Goal: Task Accomplishment & Management: Use online tool/utility

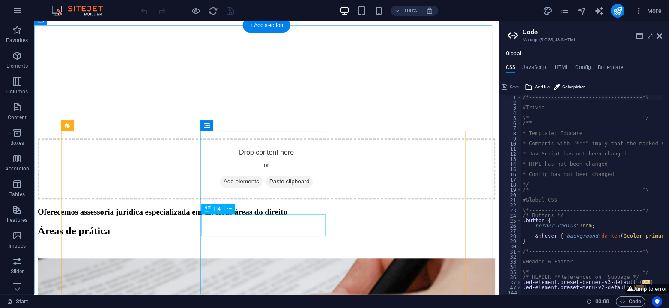
scroll to position [714, 0]
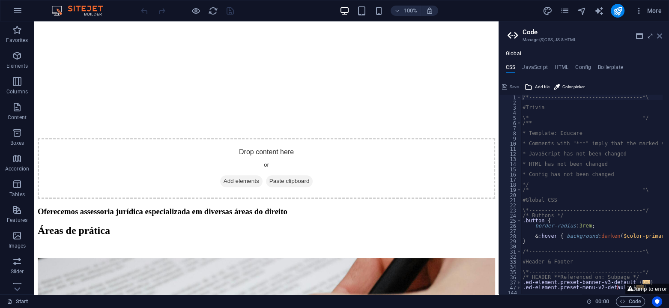
click at [658, 35] on icon at bounding box center [659, 36] width 5 height 7
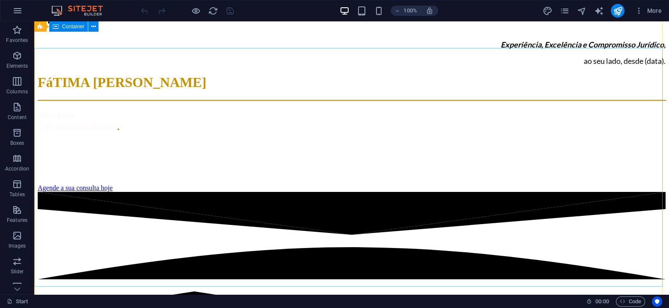
scroll to position [0, 0]
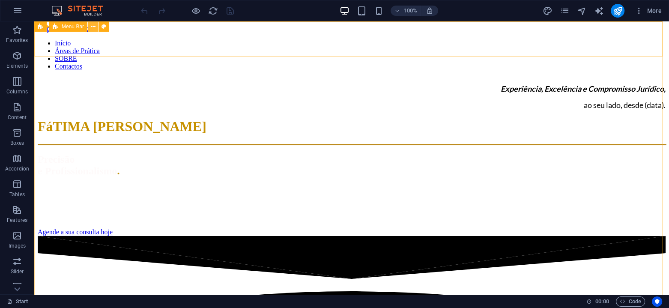
click at [93, 27] on icon at bounding box center [93, 26] width 5 height 9
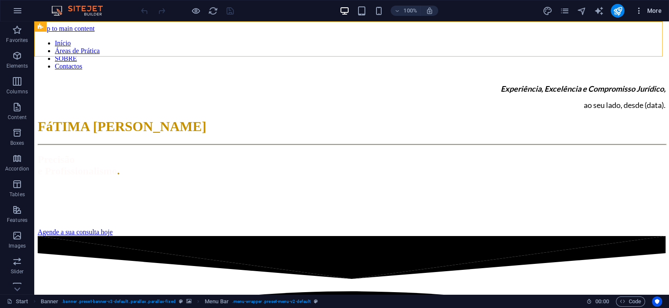
click at [650, 13] on span "More" at bounding box center [648, 10] width 27 height 9
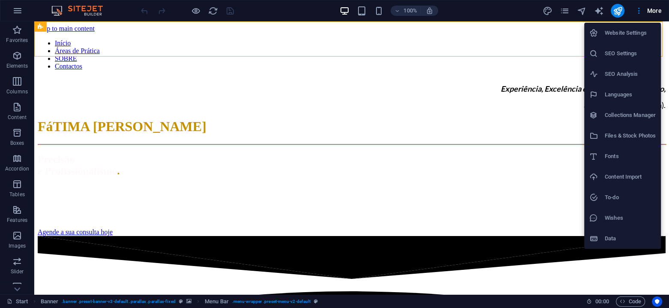
click at [640, 12] on div at bounding box center [334, 154] width 669 height 308
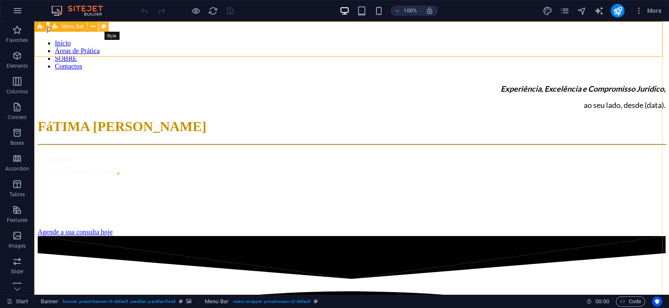
click at [105, 26] on icon at bounding box center [104, 26] width 5 height 9
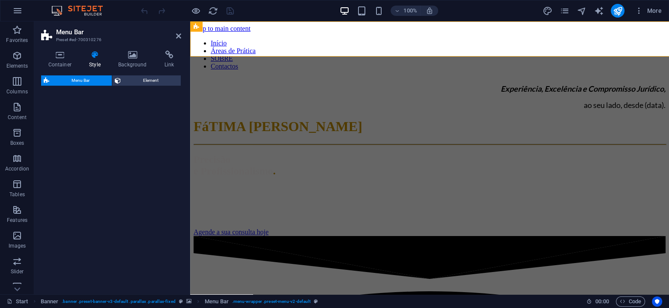
select select "rem"
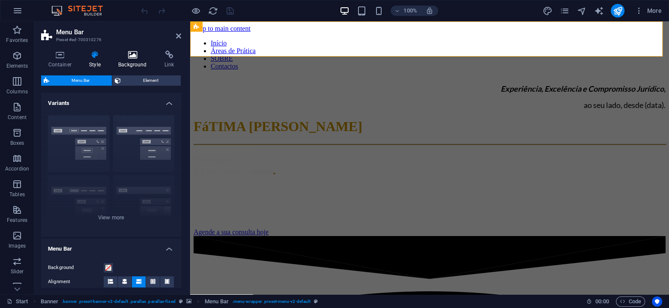
click at [129, 61] on h4 "Background" at bounding box center [134, 60] width 46 height 18
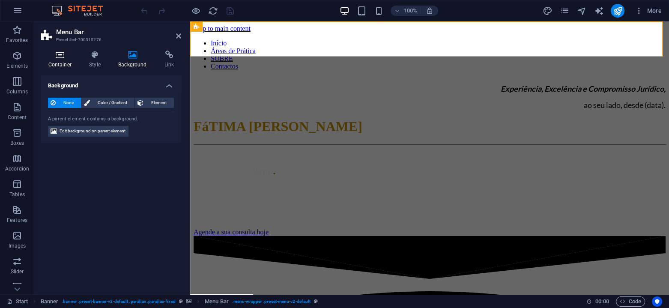
click at [57, 56] on icon at bounding box center [60, 55] width 38 height 9
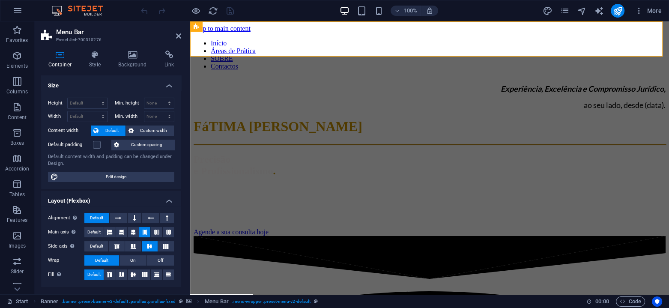
click at [254, 11] on div "100% More" at bounding box center [402, 11] width 526 height 14
click at [585, 11] on icon "navigator" at bounding box center [582, 11] width 10 height 10
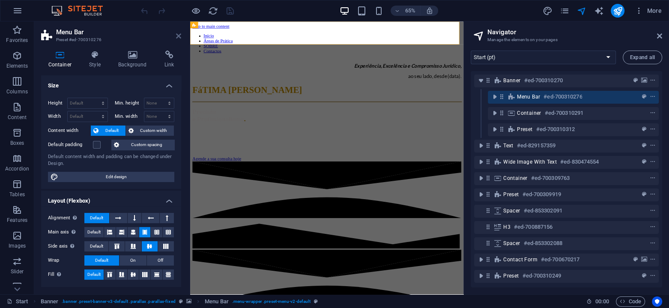
click at [180, 34] on icon at bounding box center [178, 36] width 5 height 7
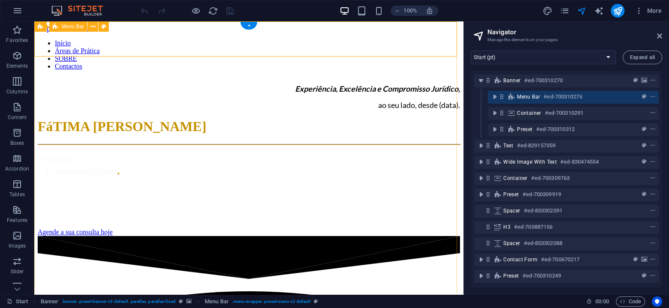
click at [38, 53] on div "Início Áreas de Prática SOBRE Contactos" at bounding box center [249, 52] width 422 height 38
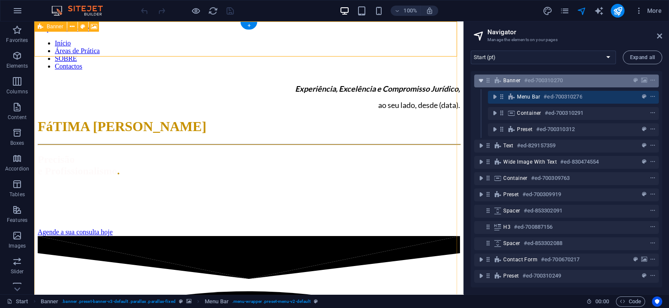
click at [478, 80] on icon "toggle-expand" at bounding box center [481, 80] width 9 height 9
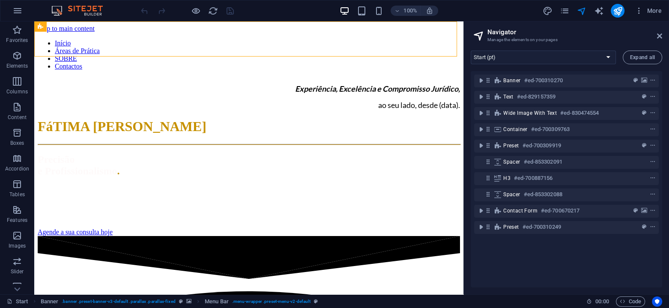
click at [513, 258] on div "Banner #ed-700310270 Text #ed-829157359 Wide image with text #ed-830474554 Cont…" at bounding box center [566, 179] width 191 height 216
click at [655, 8] on span "More" at bounding box center [648, 10] width 27 height 9
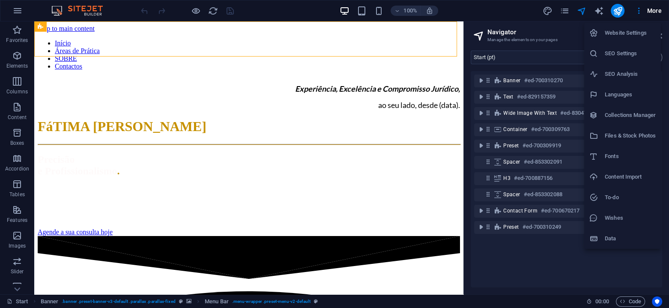
click at [625, 33] on h6 "Website Settings" at bounding box center [630, 33] width 51 height 10
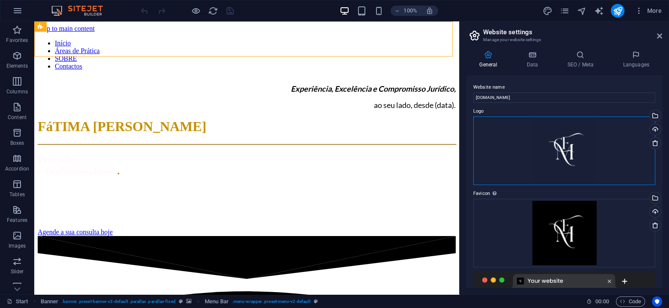
click at [570, 142] on div "Drag files here, click to choose files or select files from Files or our free s…" at bounding box center [564, 151] width 182 height 69
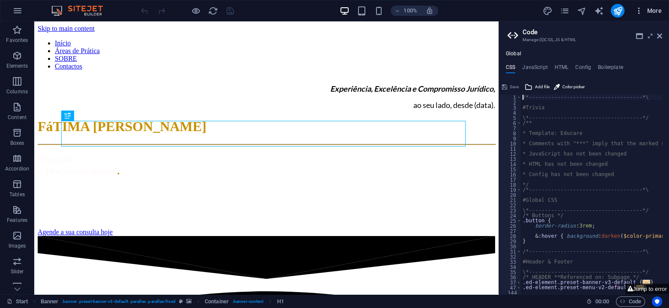
click at [651, 10] on span "More" at bounding box center [648, 10] width 27 height 9
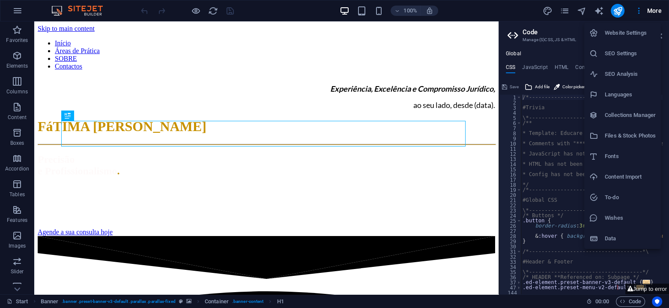
click at [622, 32] on h6 "Website Settings" at bounding box center [630, 33] width 51 height 10
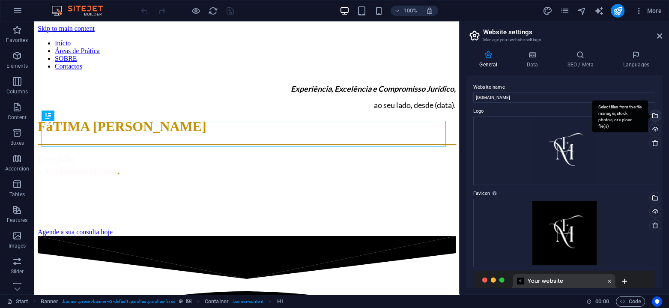
click at [654, 116] on div "Select files from the file manager, stock photos, or upload file(s)" at bounding box center [654, 116] width 13 height 13
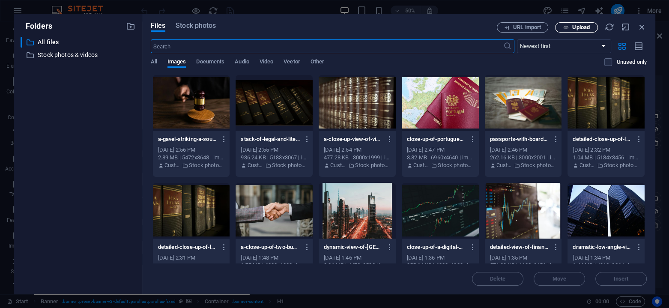
click at [576, 29] on span "Upload" at bounding box center [581, 27] width 18 height 5
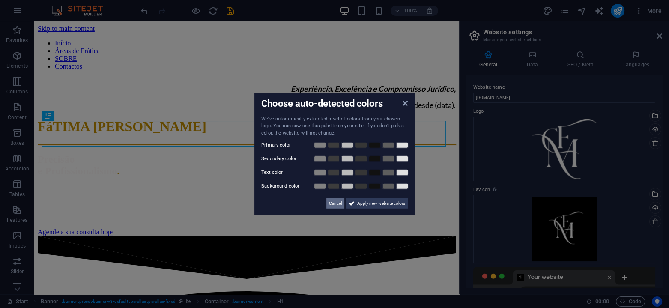
click at [331, 206] on span "Cancel" at bounding box center [335, 203] width 13 height 10
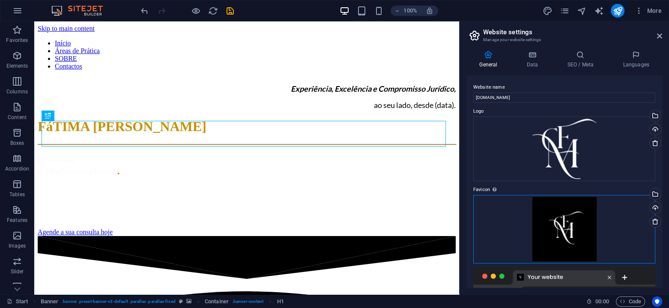
click at [560, 236] on div "Drag files here, click to choose files or select files from Files or our free s…" at bounding box center [564, 229] width 182 height 69
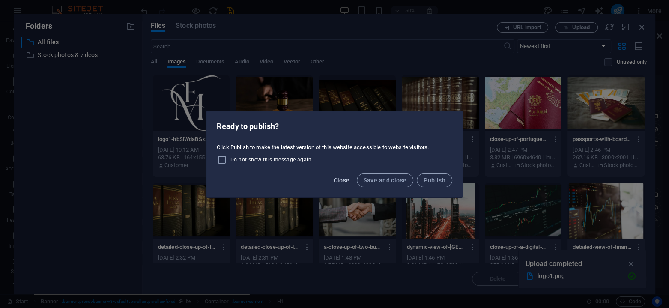
click at [343, 186] on button "Close" at bounding box center [341, 180] width 23 height 14
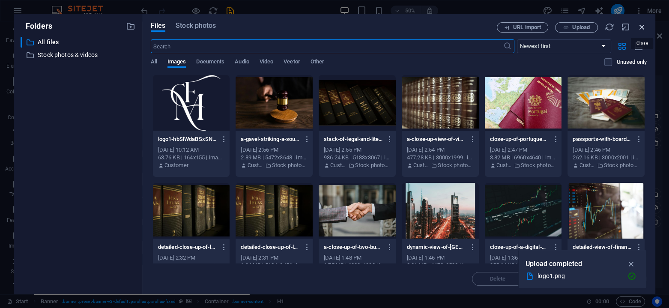
click at [643, 26] on icon "button" at bounding box center [641, 26] width 9 height 9
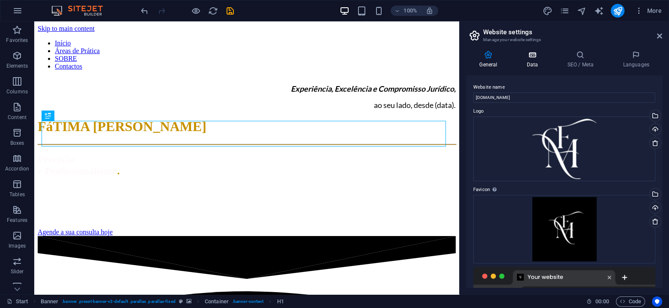
click at [530, 60] on h4 "Data" at bounding box center [534, 60] width 41 height 18
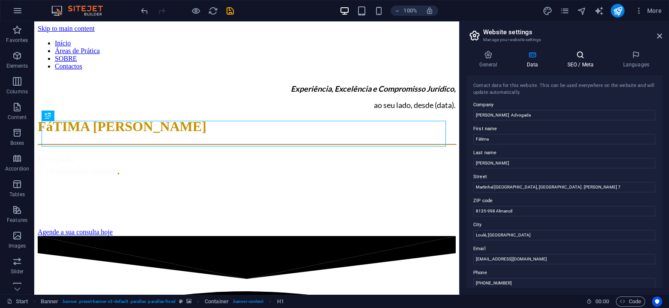
click at [576, 59] on icon at bounding box center [580, 55] width 52 height 9
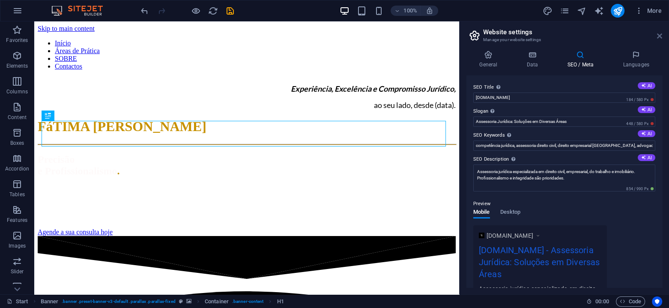
click at [658, 36] on icon at bounding box center [659, 36] width 5 height 7
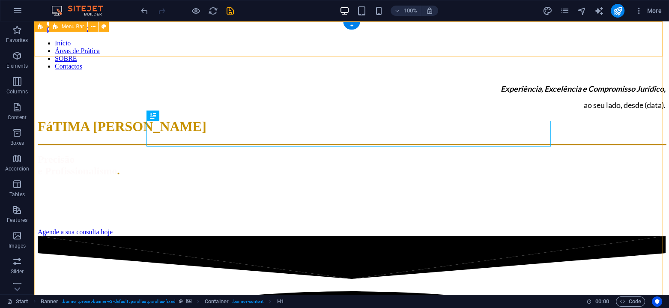
click at [109, 35] on div "Início Áreas de Prática SOBRE Contactos" at bounding box center [352, 52] width 628 height 38
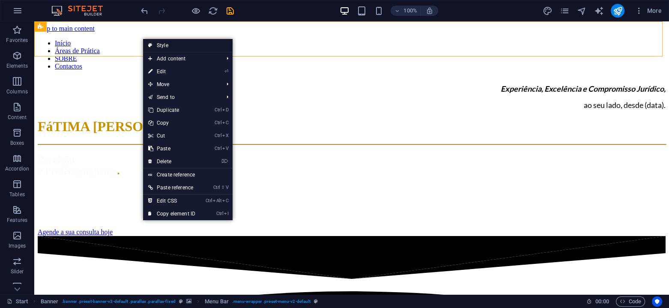
click at [172, 48] on link "Style" at bounding box center [188, 45] width 90 height 13
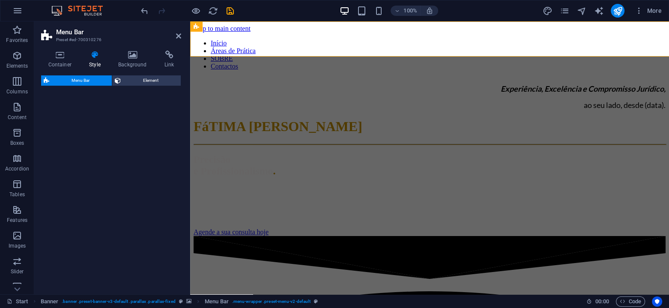
select select "rem"
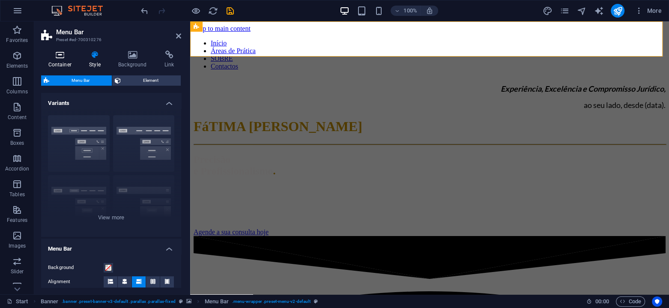
click at [61, 51] on icon at bounding box center [60, 55] width 38 height 9
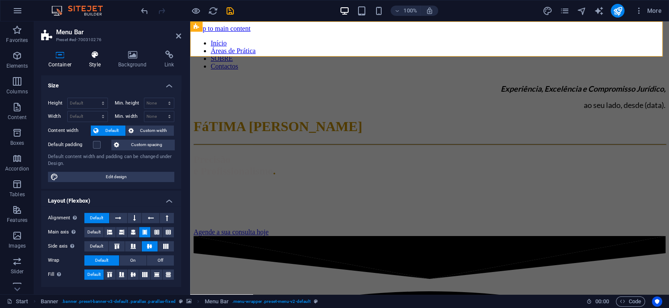
click at [95, 57] on icon at bounding box center [95, 55] width 26 height 9
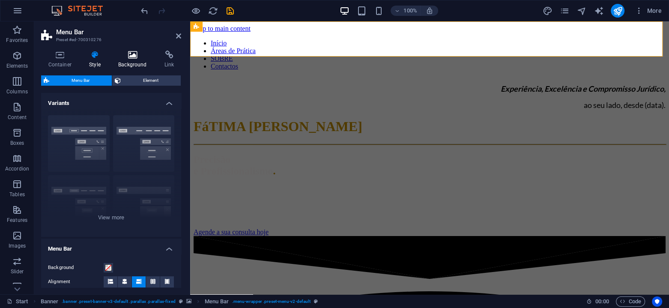
click at [120, 60] on h4 "Background" at bounding box center [134, 60] width 46 height 18
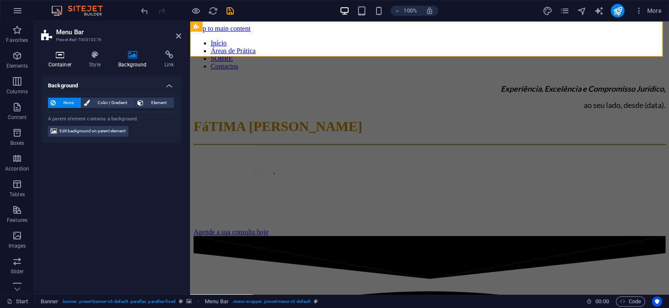
click at [60, 54] on icon at bounding box center [60, 55] width 38 height 9
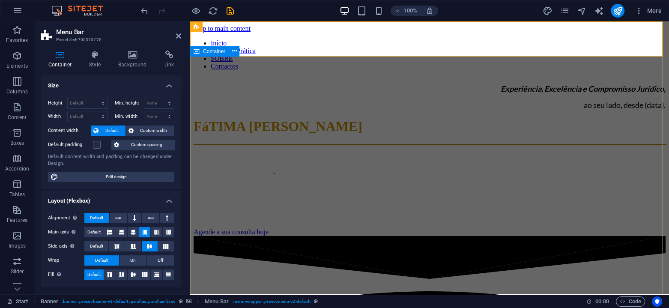
click at [250, 90] on div "Experiência, Excelência e Compromisso Jurídico, ao seu lado, desde (data). FáTI…" at bounding box center [430, 156] width 472 height 159
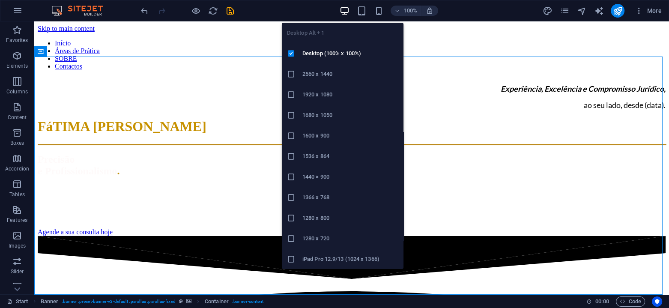
click at [344, 11] on icon "button" at bounding box center [344, 11] width 10 height 10
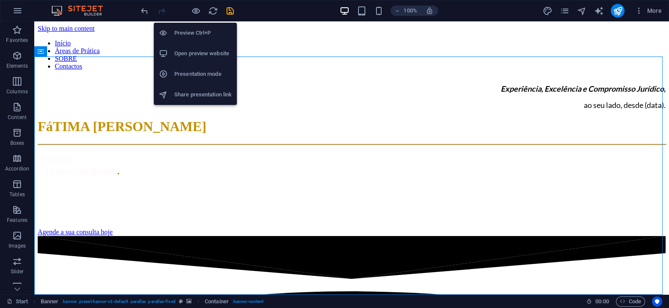
click at [188, 10] on div at bounding box center [187, 11] width 96 height 14
click at [197, 11] on icon "button" at bounding box center [196, 11] width 10 height 10
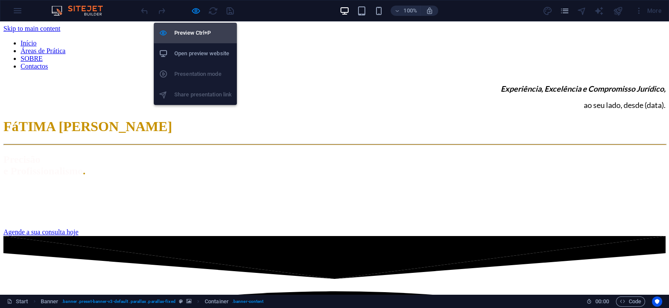
click at [193, 32] on h6 "Preview Ctrl+P" at bounding box center [202, 33] width 57 height 10
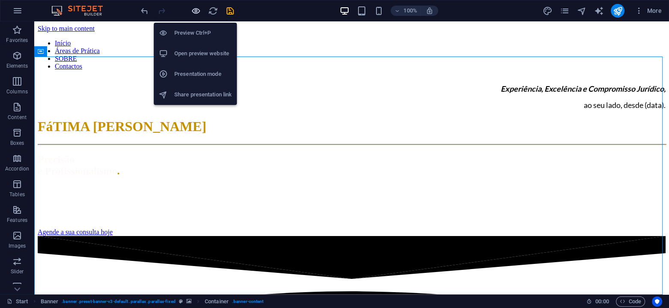
click at [192, 15] on icon "button" at bounding box center [196, 11] width 10 height 10
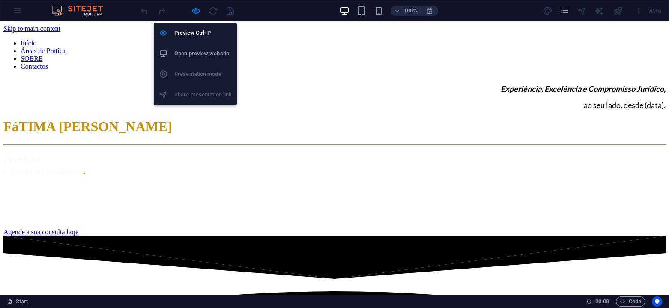
click at [200, 54] on h6 "Open preview website" at bounding box center [202, 53] width 57 height 10
click at [195, 10] on icon "button" at bounding box center [196, 11] width 10 height 10
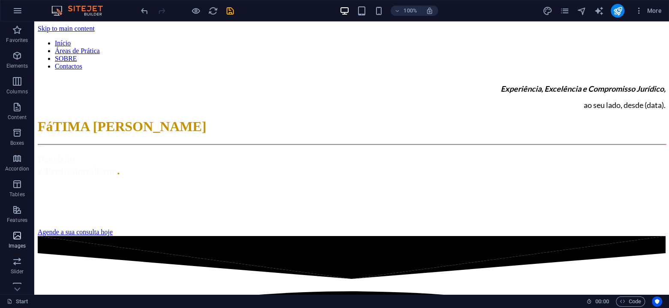
click at [17, 239] on icon "button" at bounding box center [17, 235] width 10 height 10
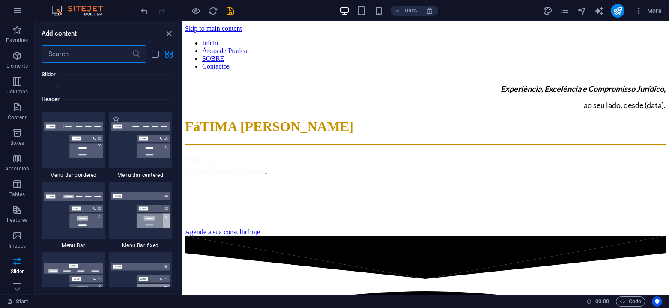
scroll to position [5143, 0]
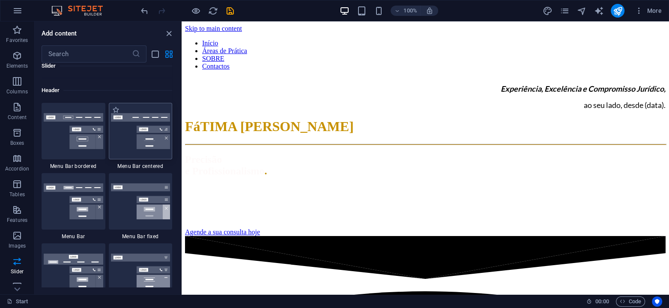
click at [122, 137] on img at bounding box center [141, 131] width 60 height 36
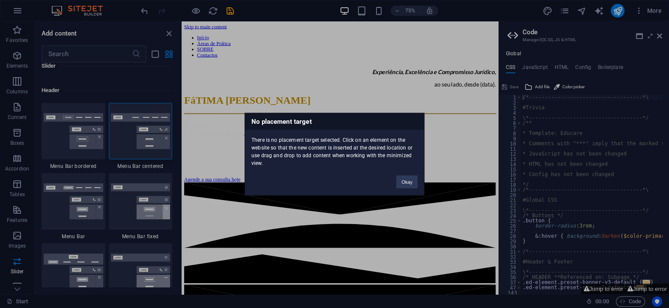
drag, startPoint x: 251, startPoint y: 140, endPoint x: 327, endPoint y: 166, distance: 80.6
click at [327, 166] on div "There is no placement target selected. Click on an element on the website so th…" at bounding box center [334, 147] width 179 height 37
click at [404, 181] on div at bounding box center [374, 181] width 96 height 17
click at [405, 185] on div at bounding box center [374, 181] width 96 height 17
click at [405, 183] on div at bounding box center [374, 181] width 96 height 17
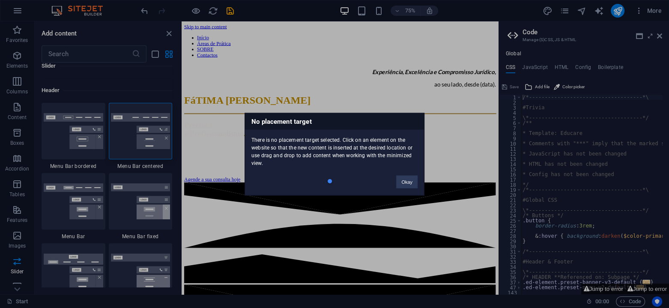
click at [314, 169] on div "No placement target There is no placement target selected. Click on an element …" at bounding box center [335, 154] width 180 height 83
drag, startPoint x: 119, startPoint y: 110, endPoint x: 212, endPoint y: 44, distance: 114.2
click at [212, 44] on div "No placement target There is no placement target selected. Click on an element …" at bounding box center [334, 154] width 669 height 308
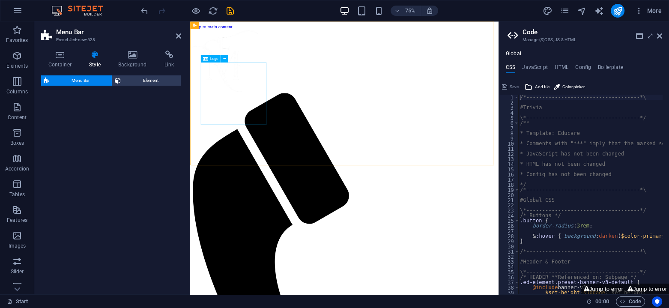
select select "rem"
select select "preset-menu-v2-centered"
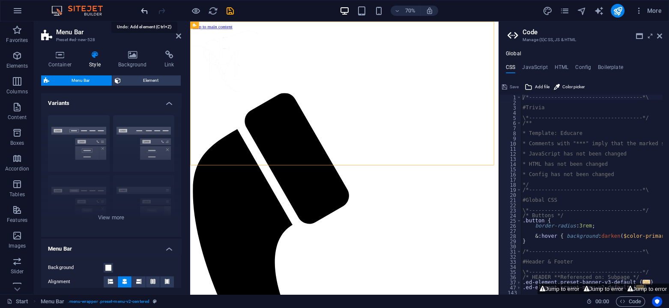
click at [143, 9] on icon "undo" at bounding box center [145, 11] width 10 height 10
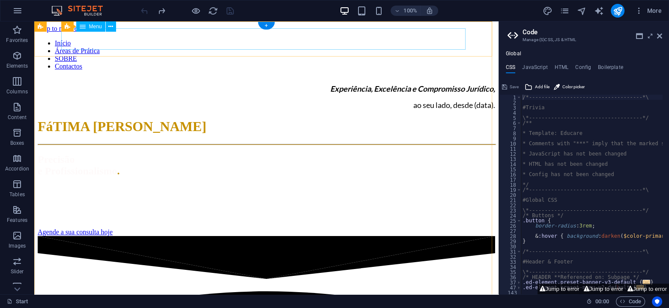
click at [145, 39] on nav "Início Áreas de Prática SOBRE Contactos" at bounding box center [267, 54] width 458 height 31
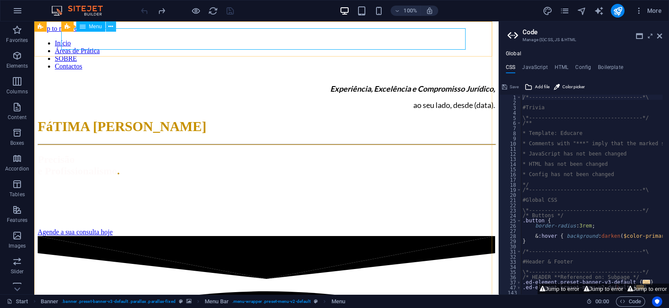
click at [112, 28] on icon at bounding box center [110, 26] width 5 height 9
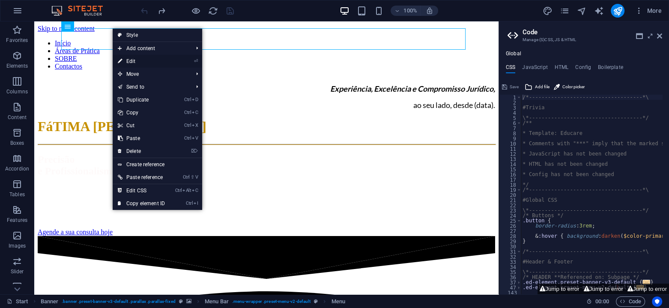
click at [135, 60] on link "⏎ Edit" at bounding box center [141, 61] width 57 height 13
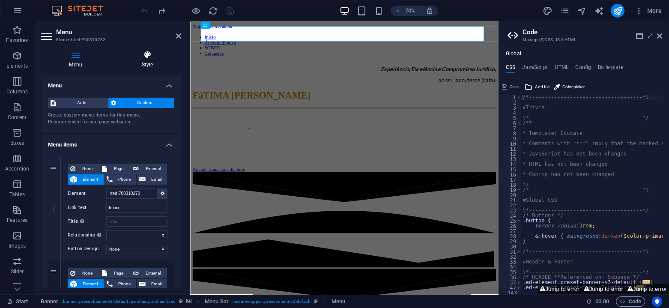
click at [144, 59] on icon at bounding box center [148, 55] width 68 height 9
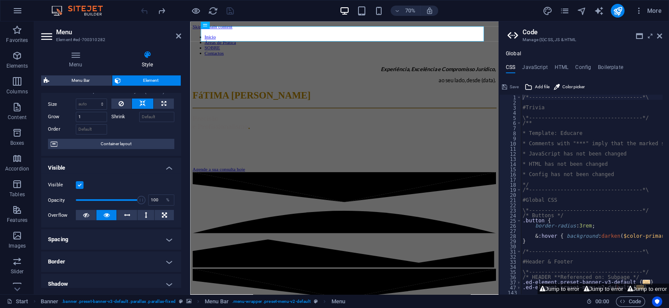
scroll to position [0, 0]
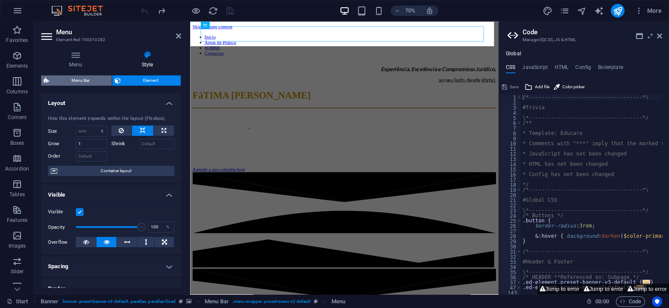
click at [72, 83] on span "Menu Bar" at bounding box center [80, 80] width 57 height 10
select select "rem"
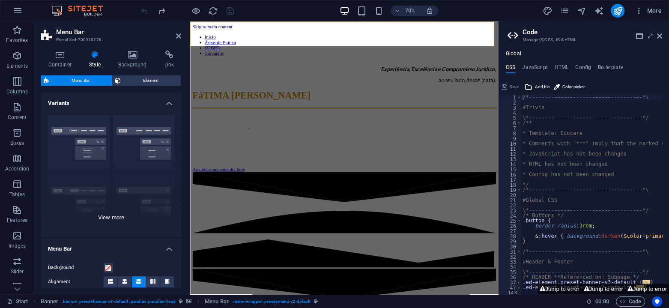
click at [115, 220] on div "Border Centered Default Fixed Loki Trigger Wide XXL" at bounding box center [111, 172] width 140 height 129
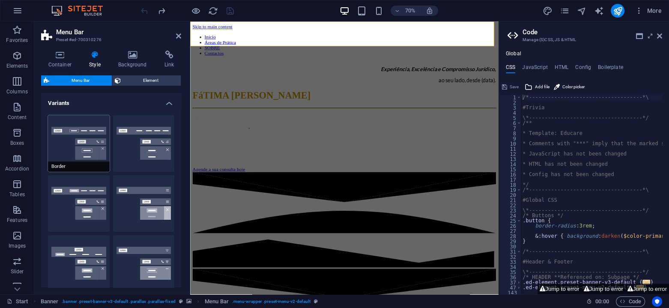
click at [57, 150] on button "Border" at bounding box center [79, 143] width 62 height 57
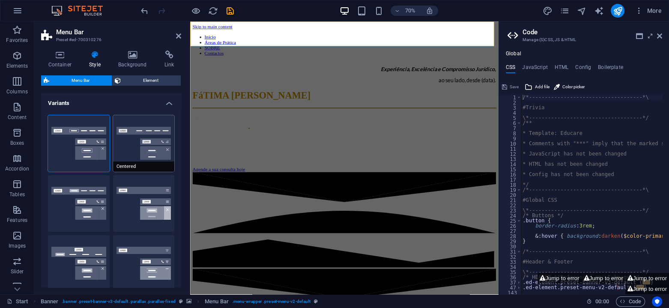
click at [125, 150] on button "Centered" at bounding box center [144, 143] width 62 height 57
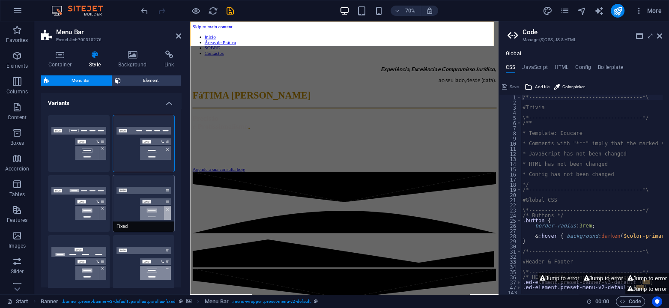
click at [119, 206] on button "Fixed" at bounding box center [144, 203] width 62 height 57
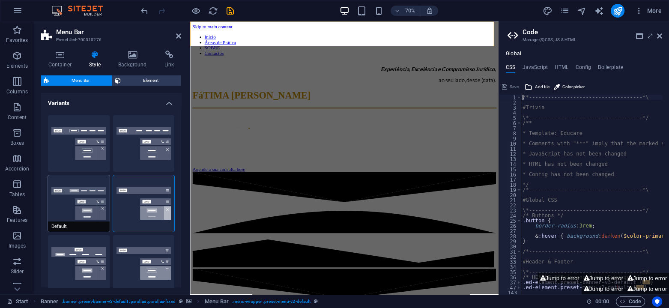
click at [58, 207] on button "Default" at bounding box center [79, 203] width 62 height 57
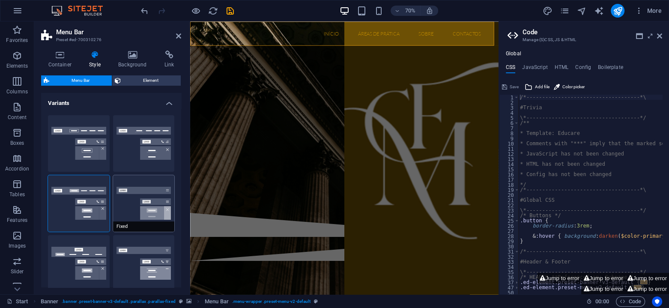
click at [126, 212] on button "Fixed" at bounding box center [144, 203] width 62 height 57
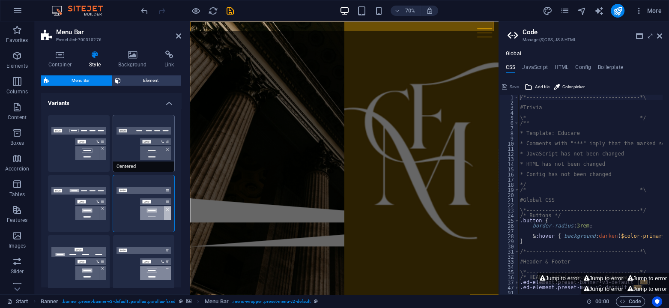
click at [125, 160] on button "Centered" at bounding box center [144, 143] width 62 height 57
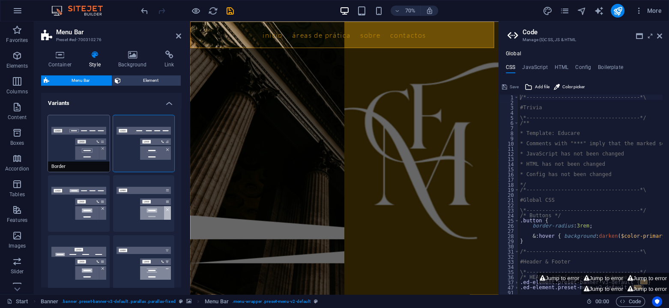
click at [60, 153] on button "Border" at bounding box center [79, 143] width 62 height 57
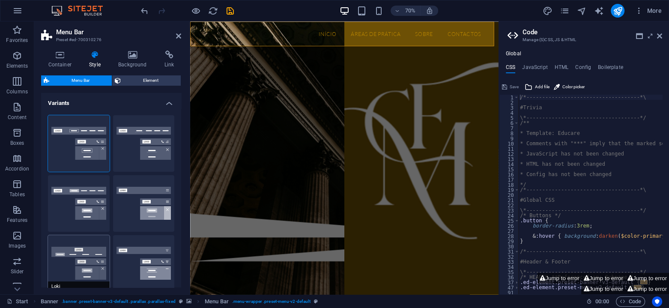
click at [68, 266] on button "Loki" at bounding box center [79, 263] width 62 height 57
type input "0"
select select "DISABLED_OPTION_VALUE"
type input "2"
type input "1"
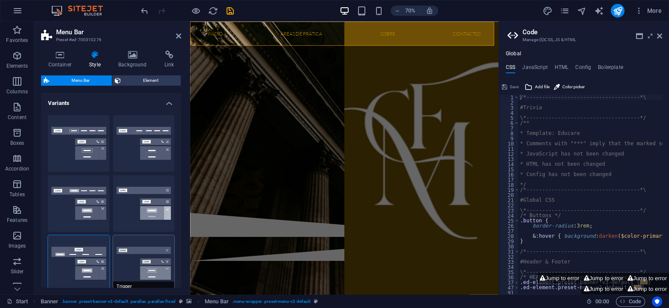
click at [118, 266] on button "Trigger" at bounding box center [144, 263] width 62 height 57
type input "1"
select select "rem"
type input "1"
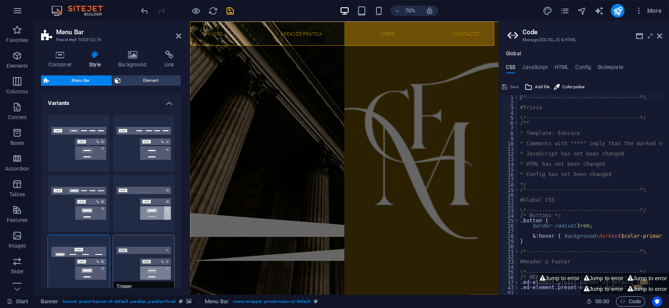
type input "0"
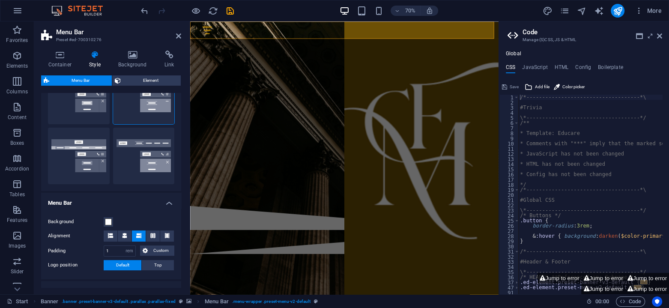
scroll to position [171, 0]
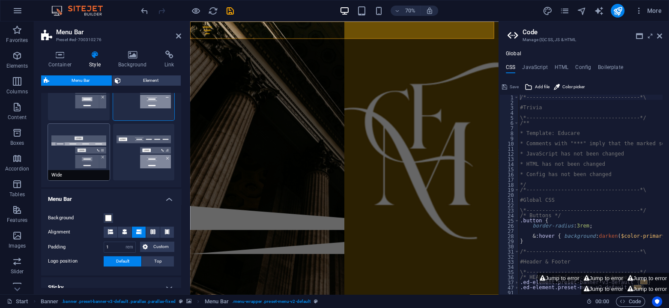
click at [61, 162] on button "Wide" at bounding box center [79, 152] width 62 height 57
type input "0"
type input "2"
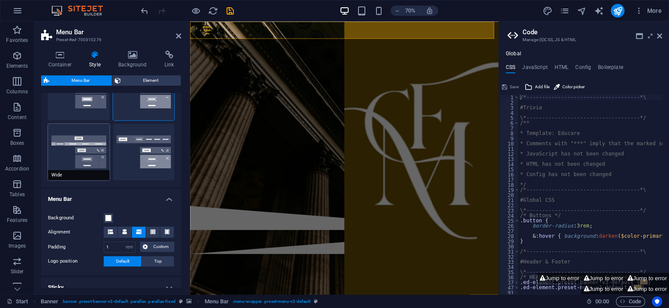
type input "2"
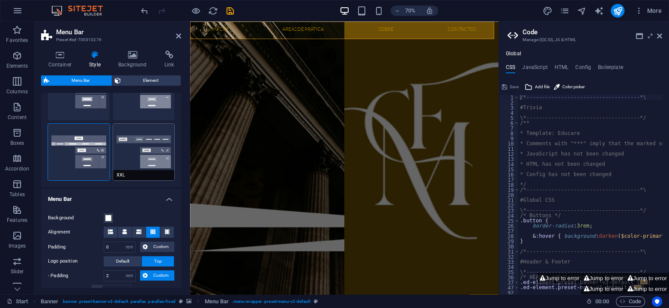
click at [123, 167] on button "XXL" at bounding box center [144, 152] width 62 height 57
type input "1"
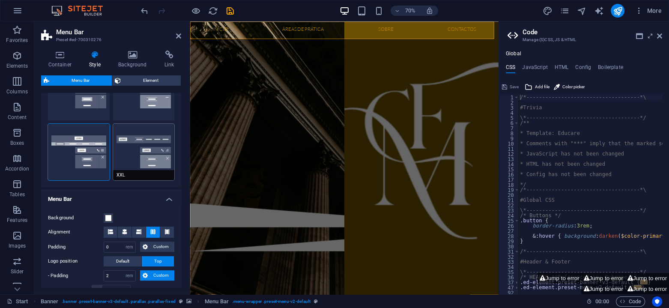
type input "1"
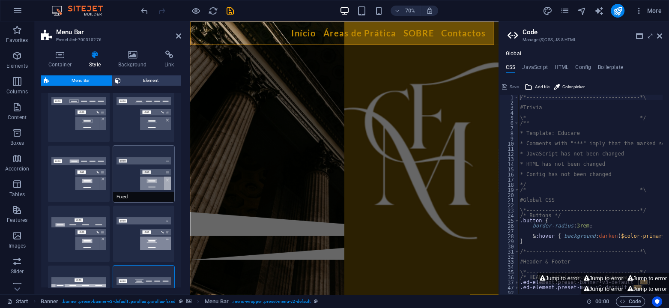
scroll to position [0, 0]
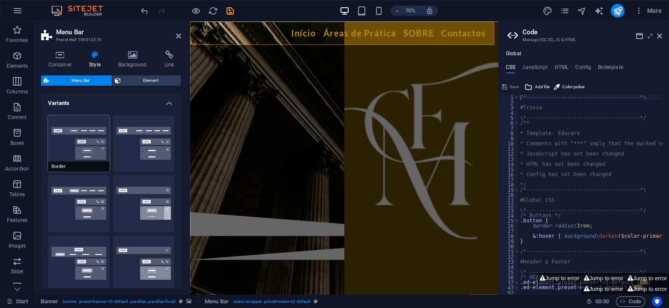
click at [63, 149] on button "Border" at bounding box center [79, 143] width 62 height 57
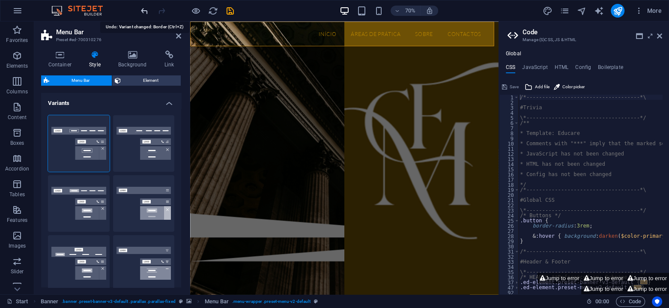
click at [144, 11] on icon "undo" at bounding box center [145, 11] width 10 height 10
type input "0"
type input "2"
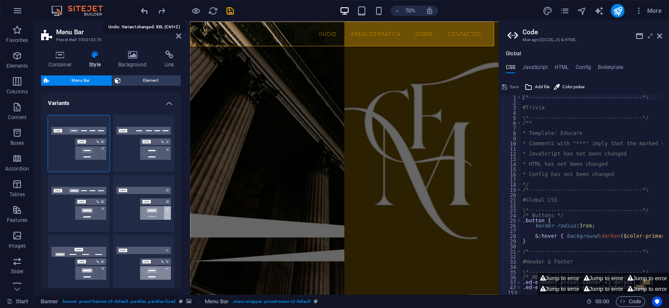
type input "2"
click at [144, 11] on icon "undo" at bounding box center [145, 11] width 10 height 10
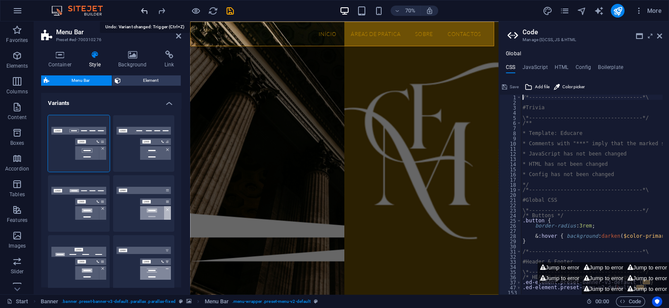
type input "0"
select select "DISABLED_OPTION_VALUE"
type input "2"
type input "1"
click at [143, 11] on icon "undo" at bounding box center [145, 11] width 10 height 10
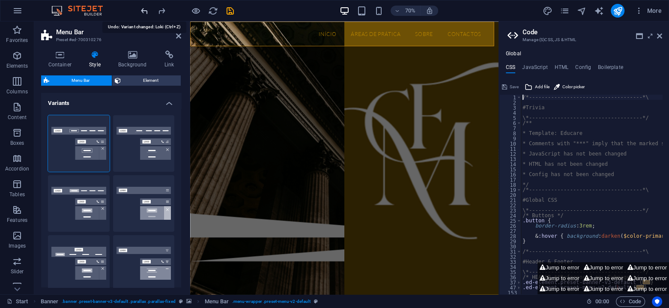
type input "1"
click at [144, 11] on icon "undo" at bounding box center [145, 11] width 10 height 10
click at [144, 10] on icon "undo" at bounding box center [145, 11] width 10 height 10
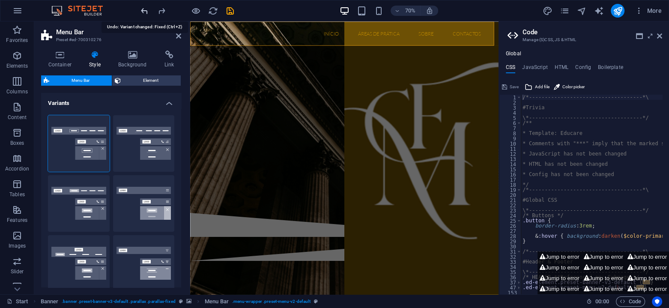
click at [144, 10] on icon "undo" at bounding box center [145, 11] width 10 height 10
click at [144, 10] on div at bounding box center [187, 11] width 96 height 14
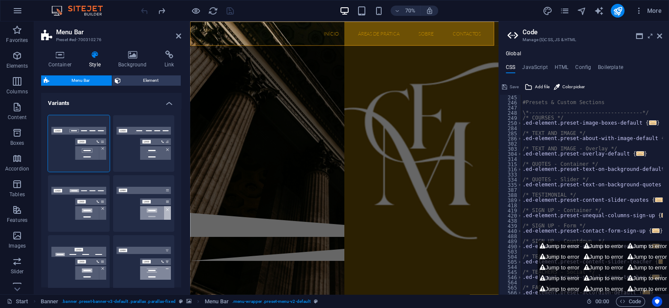
scroll to position [351, 0]
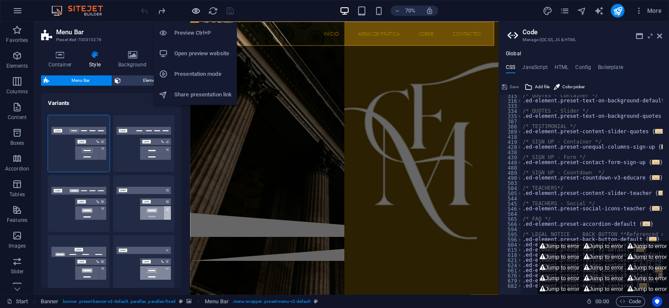
click at [196, 7] on icon "button" at bounding box center [196, 11] width 10 height 10
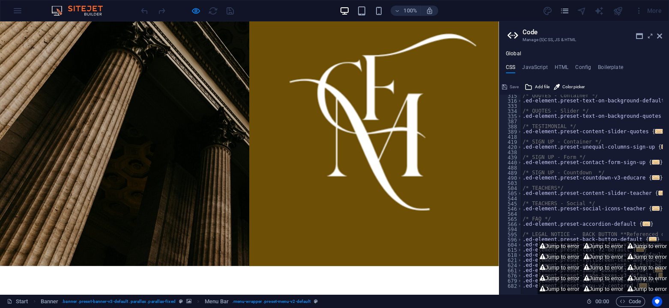
scroll to position [0, 0]
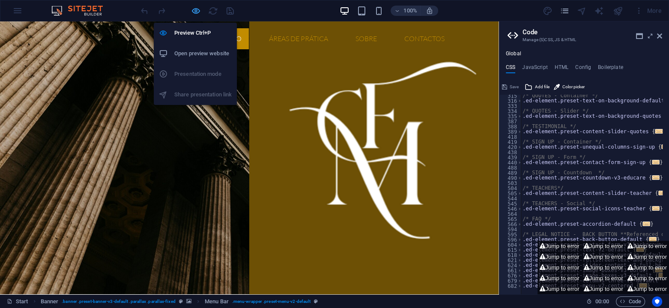
click at [196, 11] on icon "button" at bounding box center [196, 11] width 10 height 10
select select "rem"
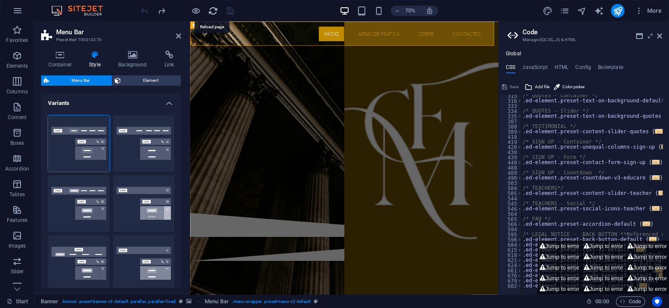
click at [211, 12] on icon "reload" at bounding box center [213, 11] width 10 height 10
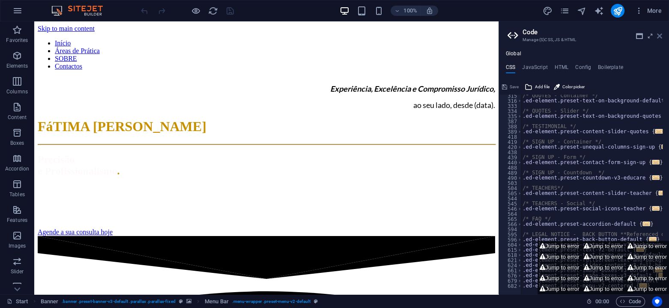
click at [661, 37] on icon at bounding box center [659, 36] width 5 height 7
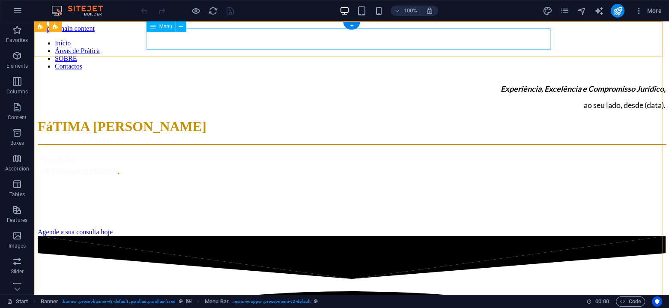
click at [398, 44] on nav "Início Áreas de Prática SOBRE Contactos" at bounding box center [352, 54] width 628 height 31
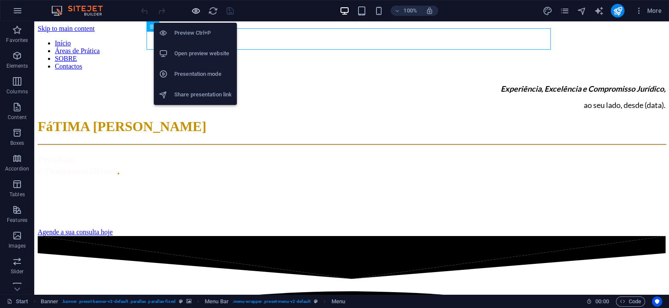
click at [195, 15] on icon "button" at bounding box center [196, 11] width 10 height 10
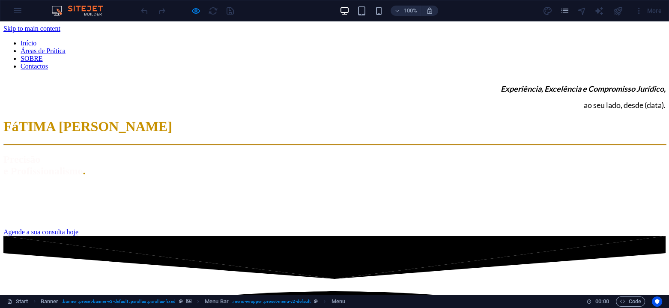
click at [66, 47] on link "Áreas de Prática" at bounding box center [43, 50] width 45 height 7
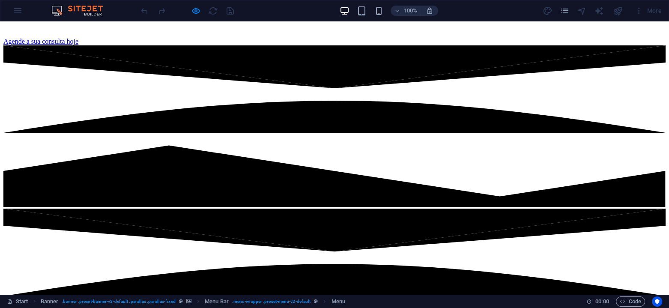
scroll to position [126, 0]
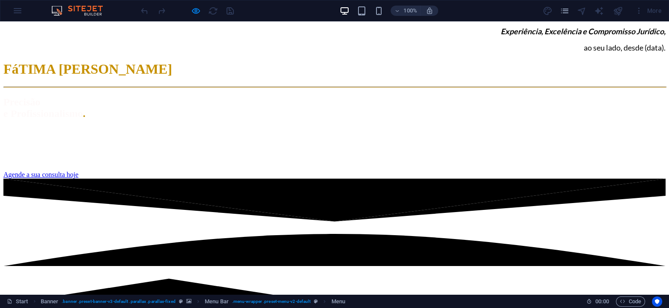
scroll to position [0, 0]
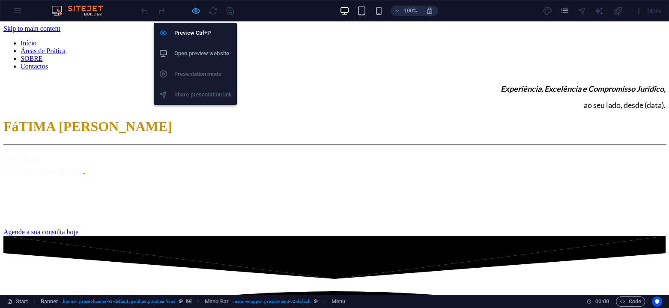
click at [197, 6] on icon "button" at bounding box center [196, 11] width 10 height 10
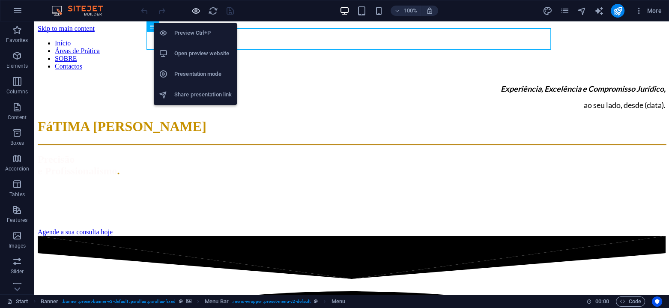
click at [195, 14] on icon "button" at bounding box center [196, 11] width 10 height 10
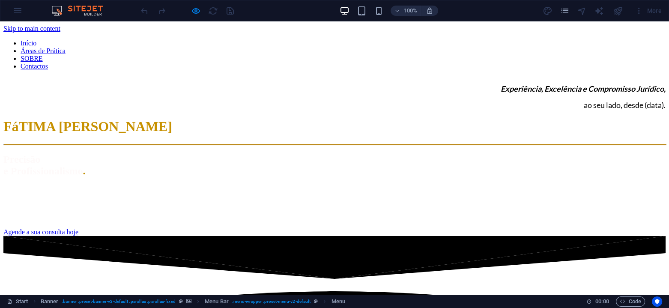
drag, startPoint x: 239, startPoint y: 35, endPoint x: 239, endPoint y: 39, distance: 4.7
click at [239, 39] on ul "Início Áreas de Prática SOBRE Contactos" at bounding box center [334, 54] width 662 height 31
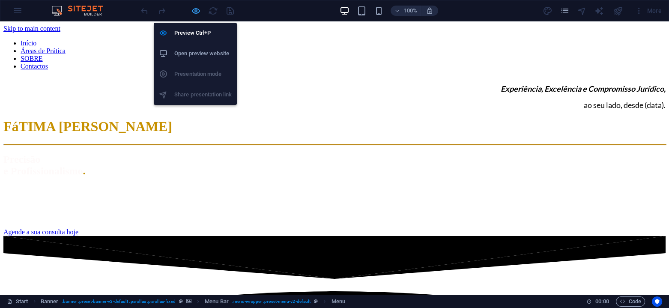
click at [196, 14] on icon "button" at bounding box center [196, 11] width 10 height 10
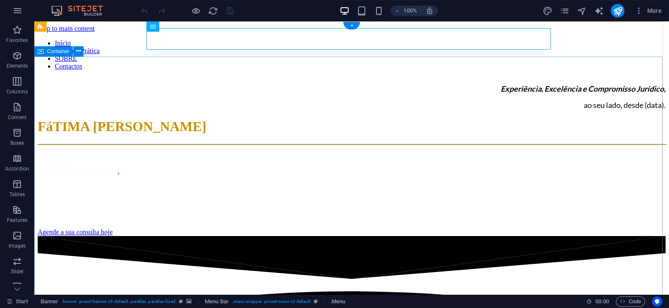
click at [97, 152] on div "Experiência, Excelência e Compromisso Jurídico, ao seu lado, desde (data). FáTI…" at bounding box center [352, 156] width 628 height 159
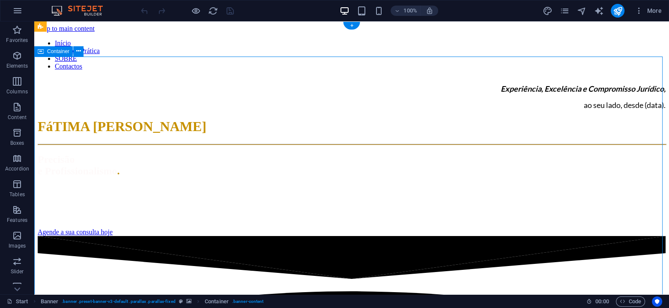
click at [73, 89] on div "Experiência, Excelência e Compromisso Jurídico, ao seu lado, desde (data). FáTI…" at bounding box center [352, 156] width 628 height 159
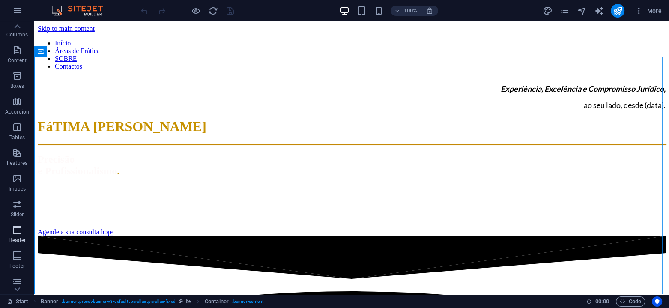
click at [20, 230] on icon "button" at bounding box center [17, 230] width 10 height 10
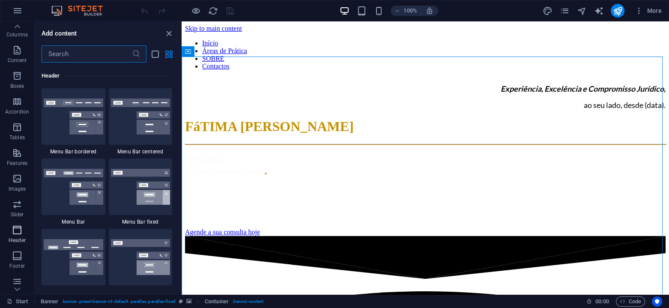
scroll to position [5158, 0]
click at [50, 121] on img at bounding box center [74, 116] width 60 height 36
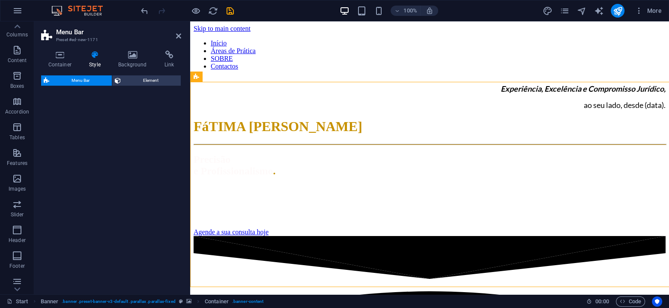
scroll to position [274, 0]
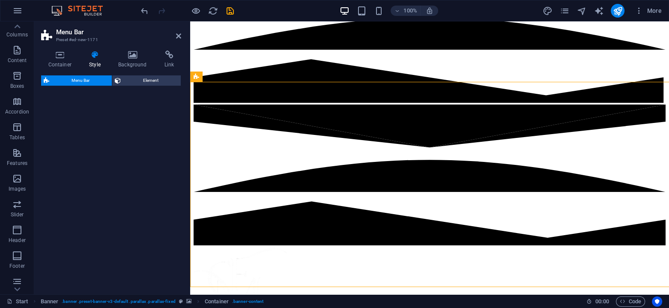
select select "rem"
select select "preset-menu-v2-border"
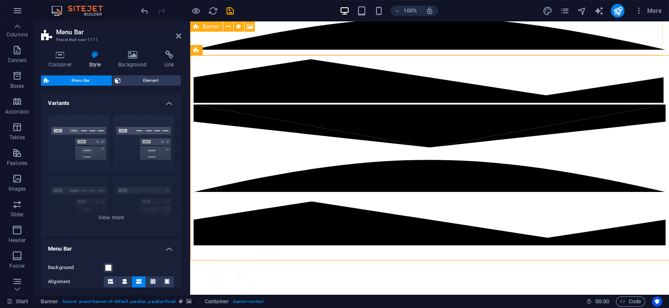
drag, startPoint x: 50, startPoint y: 121, endPoint x: 3, endPoint y: 9, distance: 122.1
click at [193, 30] on div "Menu Bar Preset #ed-new-1171 Container Style Background Link Size Height Defaul…" at bounding box center [351, 157] width 635 height 273
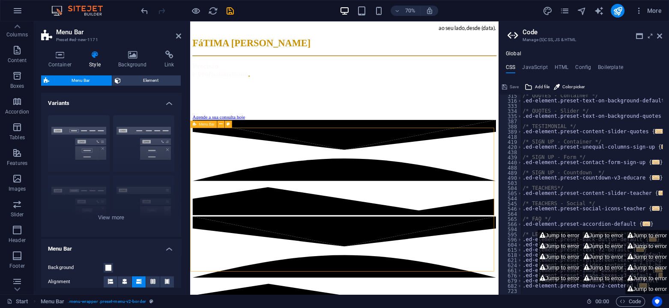
scroll to position [74, 0]
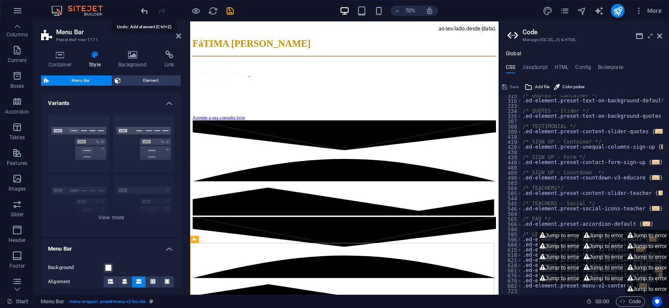
click at [145, 11] on icon "undo" at bounding box center [145, 11] width 10 height 10
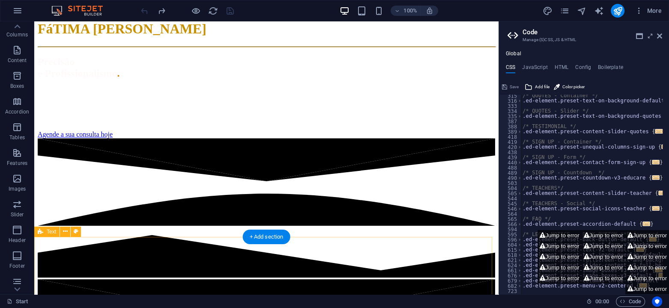
scroll to position [0, 0]
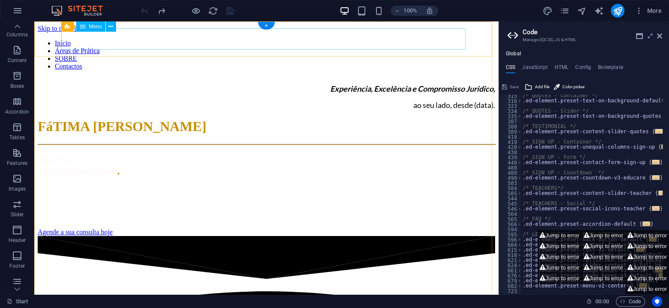
click at [132, 41] on nav "Início Áreas de Prática SOBRE Contactos" at bounding box center [267, 54] width 458 height 31
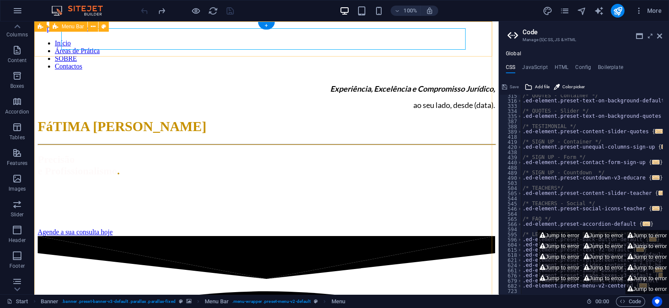
click at [38, 41] on div "Início Áreas de Prática SOBRE Contactos" at bounding box center [267, 52] width 458 height 38
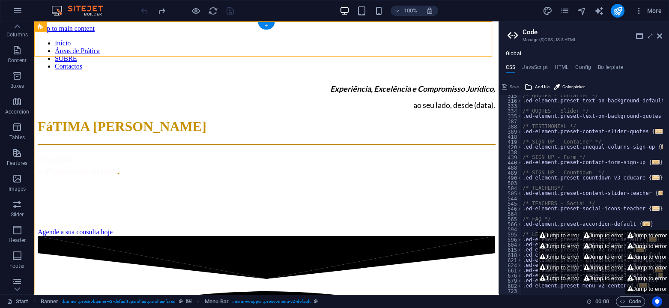
click at [268, 26] on div "+" at bounding box center [266, 26] width 17 height 8
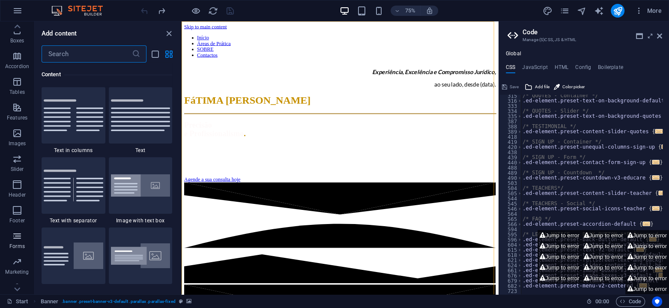
scroll to position [84, 0]
click at [18, 202] on icon "button" at bounding box center [17, 203] width 10 height 10
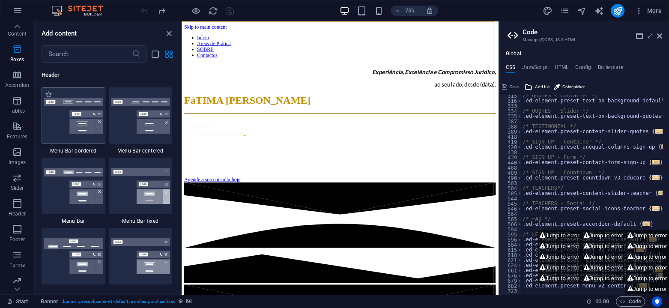
scroll to position [5158, 0]
click at [50, 126] on img at bounding box center [74, 116] width 60 height 36
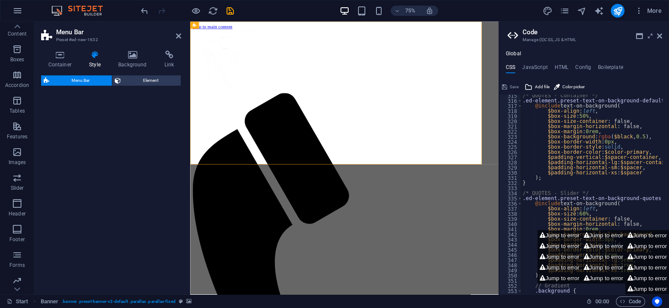
select select "rem"
select select "preset-menu-v2-border"
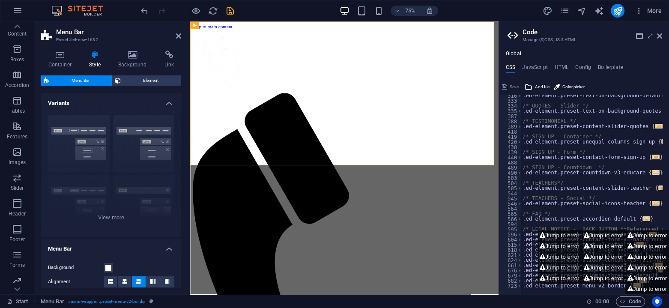
scroll to position [356, 0]
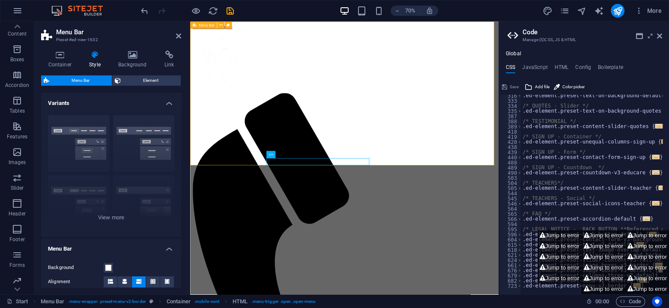
click at [227, 123] on div at bounding box center [411, 78] width 434 height 91
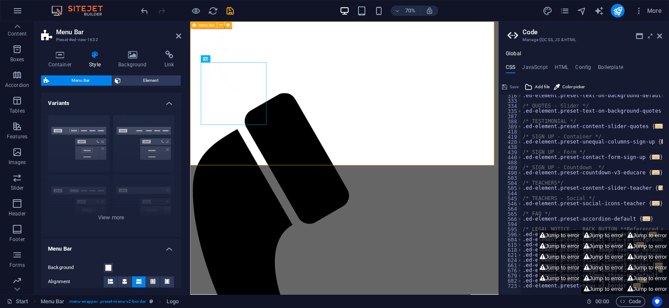
click at [241, 119] on div at bounding box center [411, 78] width 434 height 91
click at [144, 80] on span "Element" at bounding box center [150, 80] width 55 height 10
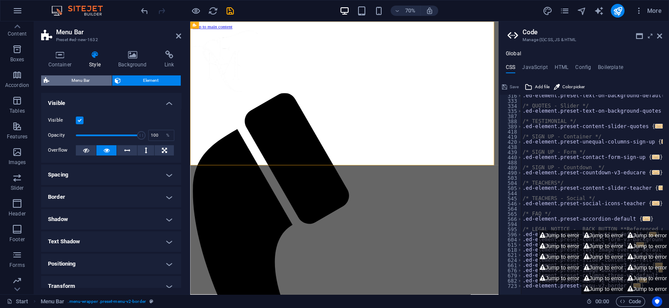
click at [87, 81] on span "Menu Bar" at bounding box center [80, 80] width 57 height 10
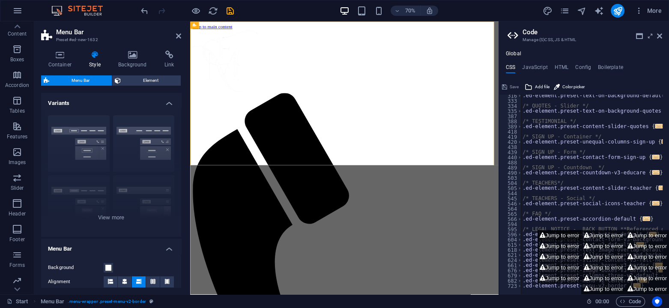
click at [546, 235] on button "Jump to error" at bounding box center [560, 235] width 44 height 11
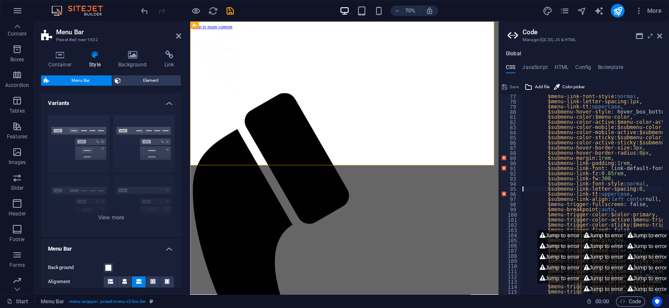
scroll to position [371, 0]
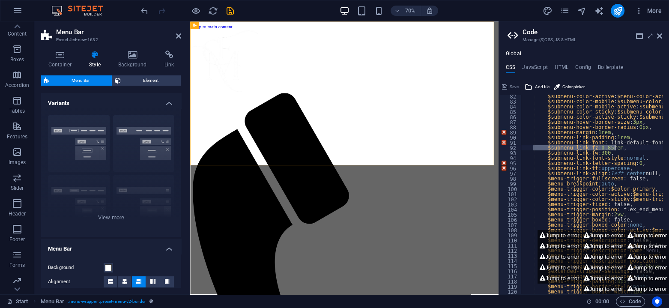
drag, startPoint x: 541, startPoint y: 147, endPoint x: 625, endPoint y: 146, distance: 83.1
click at [625, 146] on div "$submenu-color-active : $menu-color-active , $submenu-color-mobile : $submenu-c…" at bounding box center [638, 196] width 235 height 204
type textarea "$submenu-link-fz: 0.85rem,"
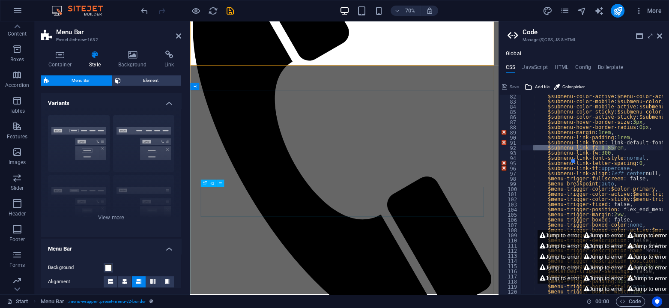
scroll to position [314, 0]
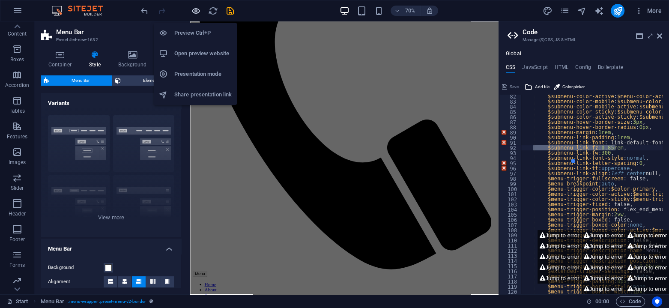
click at [197, 9] on icon "button" at bounding box center [196, 11] width 10 height 10
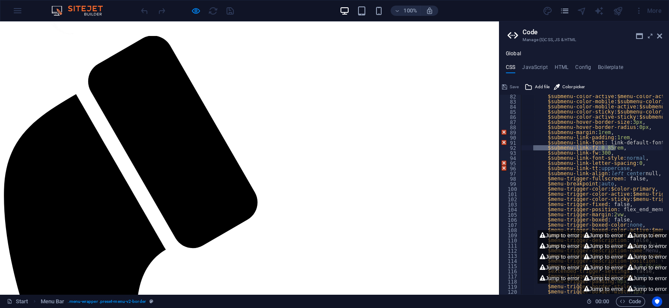
scroll to position [0, 0]
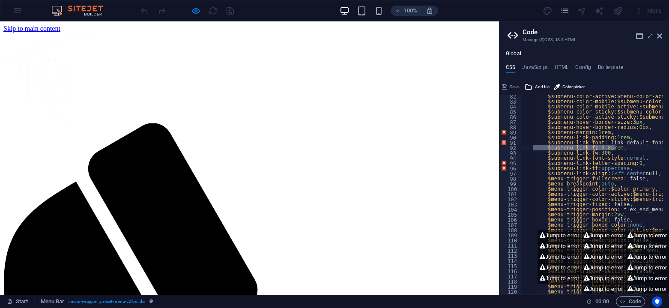
click at [89, 109] on img at bounding box center [50, 77] width 94 height 89
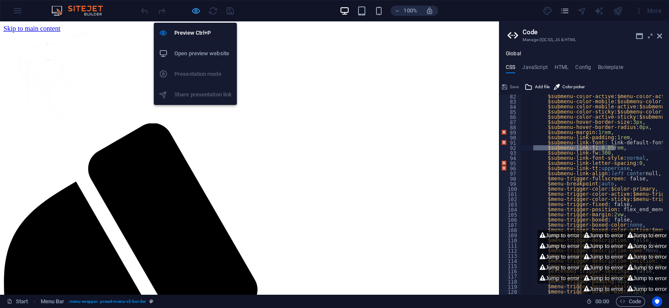
click at [199, 14] on icon "button" at bounding box center [196, 11] width 10 height 10
select select "rem"
select select "preset-menu-v2-border"
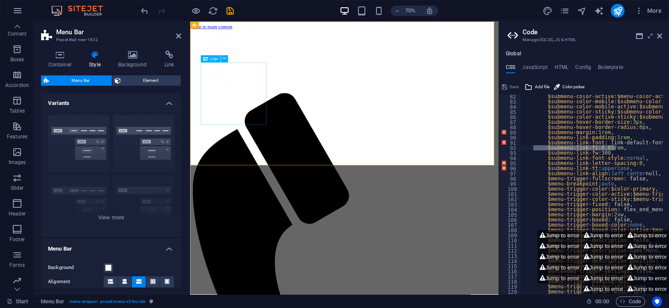
click at [251, 123] on div at bounding box center [411, 78] width 434 height 91
click at [272, 119] on div at bounding box center [411, 78] width 434 height 91
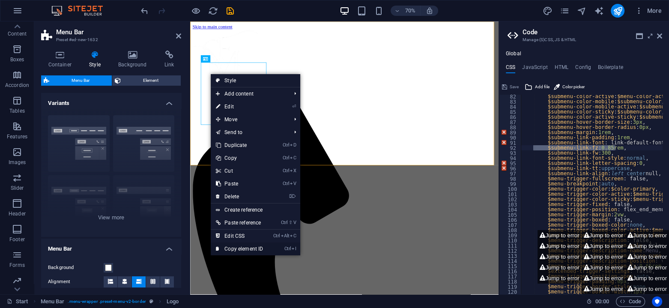
click at [243, 248] on link "Ctrl I Copy element ID" at bounding box center [239, 248] width 57 height 13
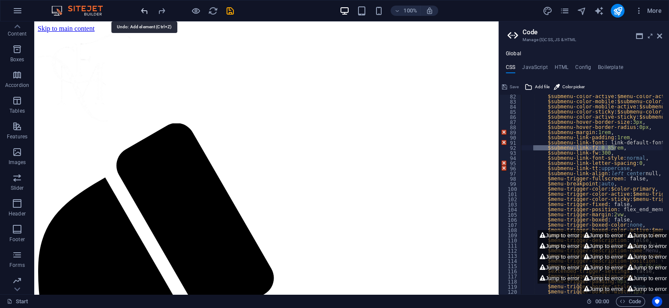
click at [145, 11] on icon "undo" at bounding box center [145, 11] width 10 height 10
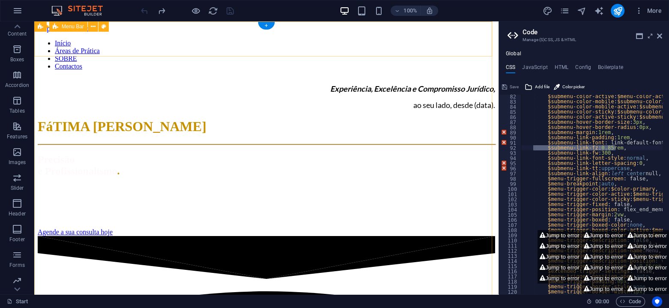
click at [47, 41] on div "Início Áreas de Prática SOBRE Contactos" at bounding box center [267, 52] width 458 height 38
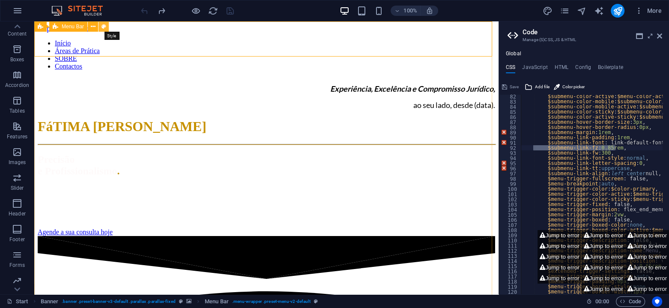
click at [102, 26] on icon at bounding box center [104, 26] width 5 height 9
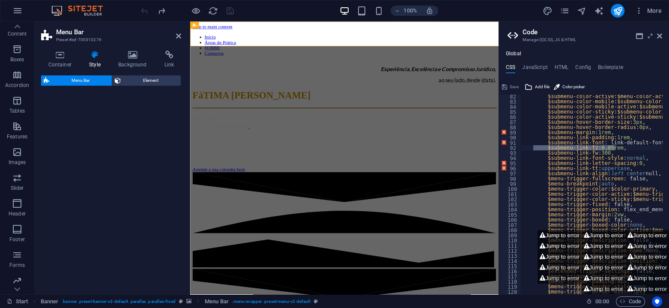
select select "rem"
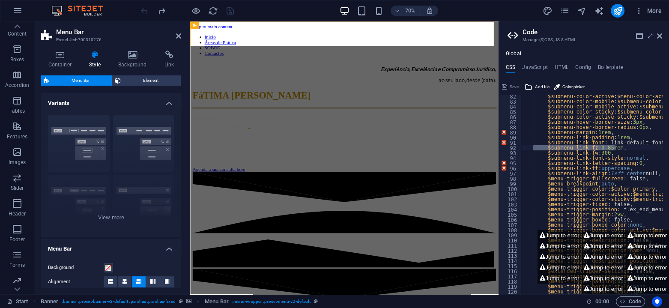
click at [89, 60] on h4 "Style" at bounding box center [96, 60] width 29 height 18
click at [109, 283] on icon at bounding box center [110, 281] width 5 height 5
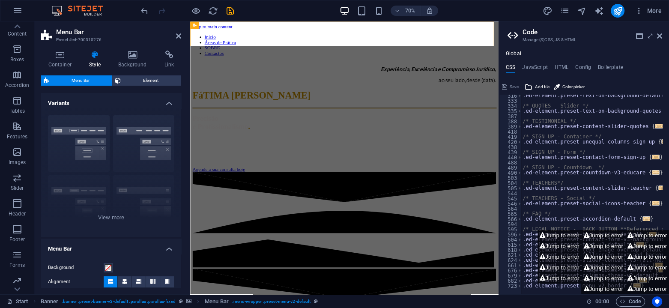
scroll to position [356, 0]
type textarea "/*------------------------------------*\"
click at [123, 281] on icon at bounding box center [124, 281] width 5 height 5
click at [136, 281] on icon at bounding box center [138, 281] width 5 height 5
click at [151, 280] on icon at bounding box center [152, 281] width 5 height 5
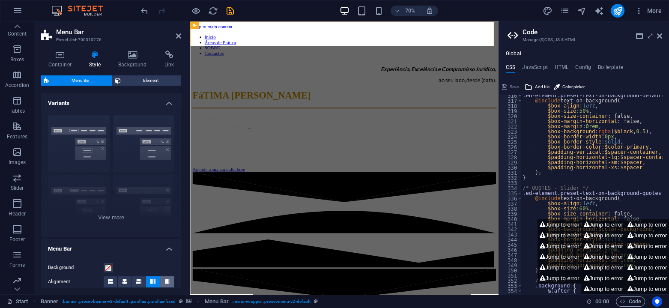
click at [161, 280] on button at bounding box center [167, 281] width 14 height 11
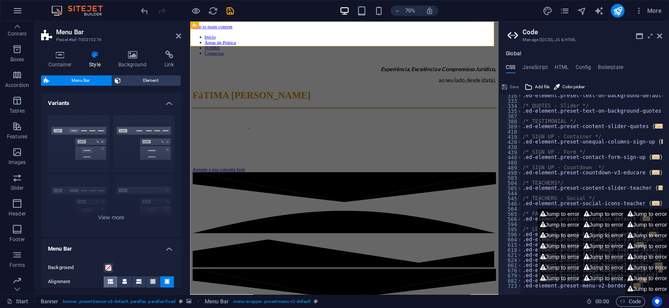
click at [113, 282] on icon at bounding box center [110, 281] width 5 height 5
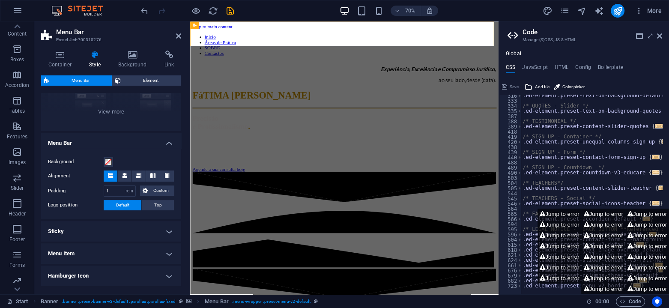
scroll to position [114, 0]
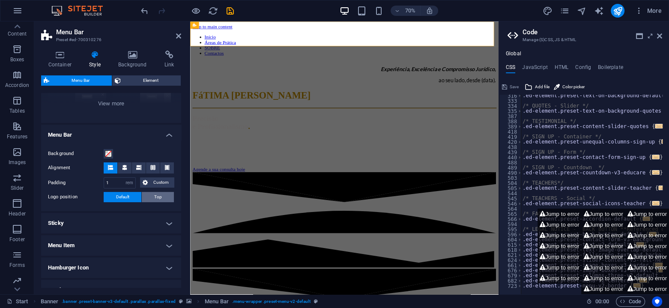
click at [154, 199] on span "Top" at bounding box center [158, 197] width 8 height 10
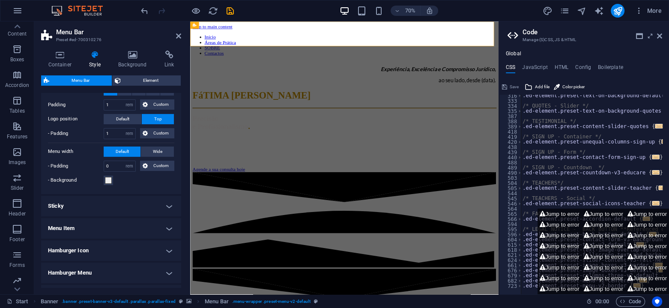
scroll to position [200, 0]
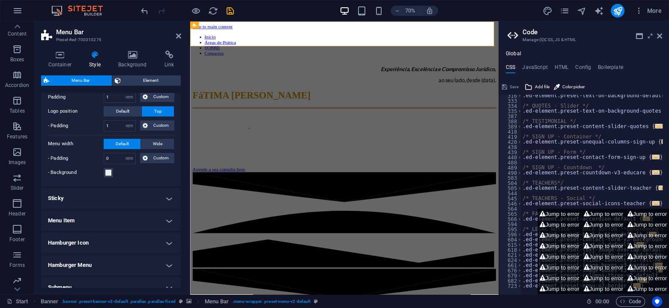
click at [99, 244] on h4 "Hamburger Icon" at bounding box center [111, 243] width 140 height 21
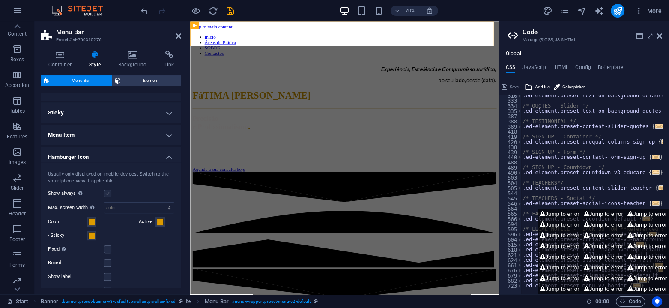
click at [104, 194] on label at bounding box center [108, 194] width 8 height 8
click at [0, 0] on input "Show always Shows the trigger for all viewports." at bounding box center [0, 0] width 0 height 0
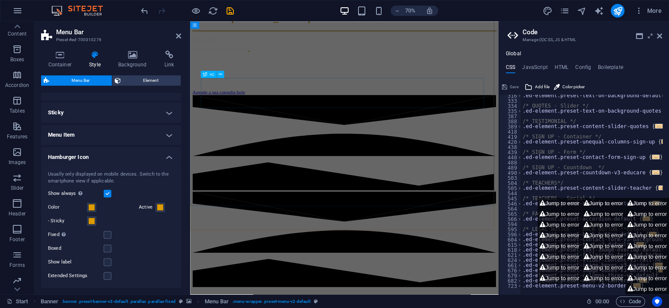
scroll to position [0, 0]
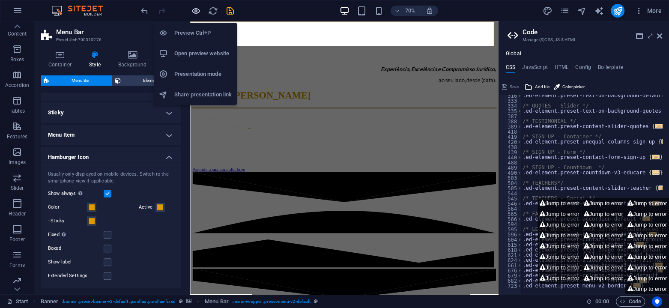
click at [192, 9] on icon "button" at bounding box center [196, 11] width 10 height 10
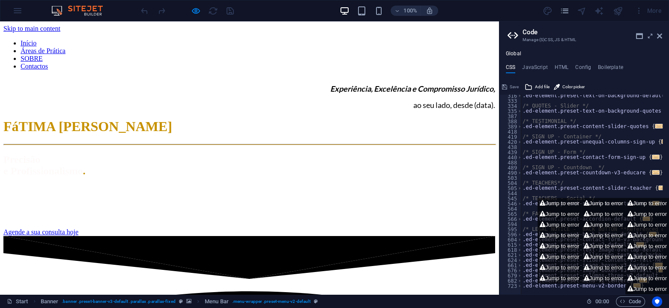
click at [168, 39] on ul "Início Áreas de Prática SOBRE Contactos" at bounding box center [249, 54] width 492 height 31
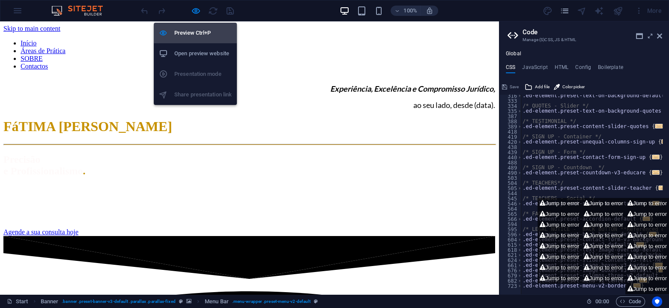
drag, startPoint x: 197, startPoint y: 13, endPoint x: 192, endPoint y: 40, distance: 27.7
click at [197, 12] on icon "button" at bounding box center [196, 11] width 10 height 10
select select "rem"
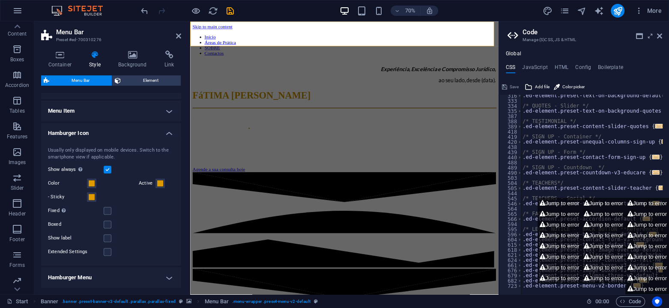
scroll to position [308, 0]
click at [108, 170] on label at bounding box center [108, 171] width 8 height 8
click at [0, 0] on input "Show always Shows the trigger for all viewports." at bounding box center [0, 0] width 0 height 0
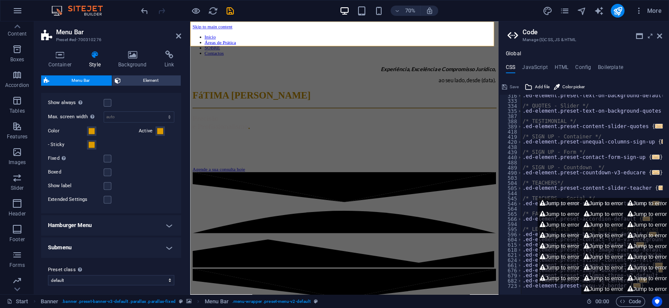
scroll to position [379, 0]
click at [108, 274] on select "default centered border Add preset class" at bounding box center [111, 277] width 126 height 10
click at [115, 293] on div "Container Style Background Link Size Height Default px rem % vh vw Min. height …" at bounding box center [111, 169] width 154 height 251
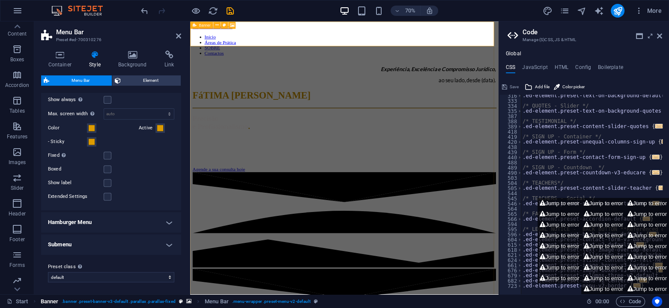
click at [164, 302] on span ". banner .preset-banner-v3-default .parallax .parallax-fixed" at bounding box center [119, 301] width 114 height 10
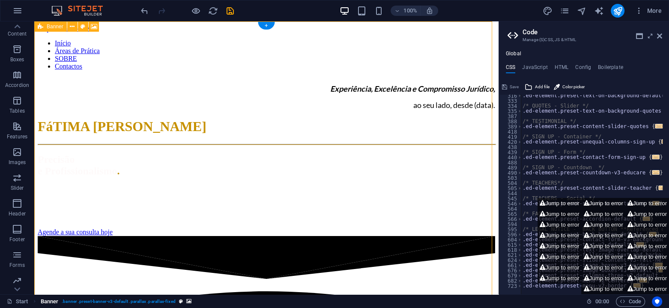
click at [162, 299] on span ". banner .preset-banner-v3-default .parallax .parallax-fixed" at bounding box center [119, 301] width 114 height 10
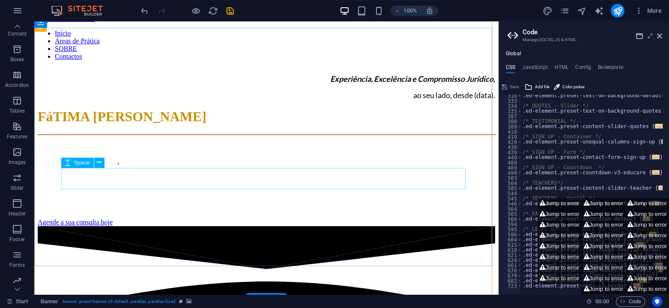
scroll to position [0, 0]
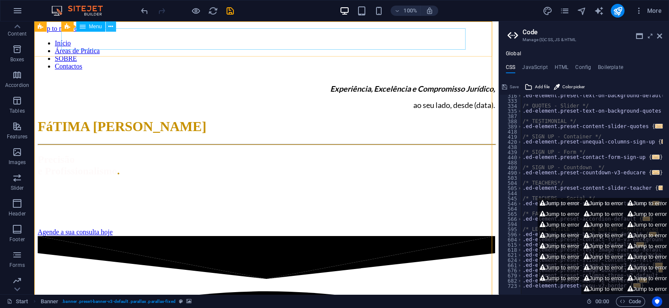
click at [112, 26] on icon at bounding box center [110, 26] width 5 height 9
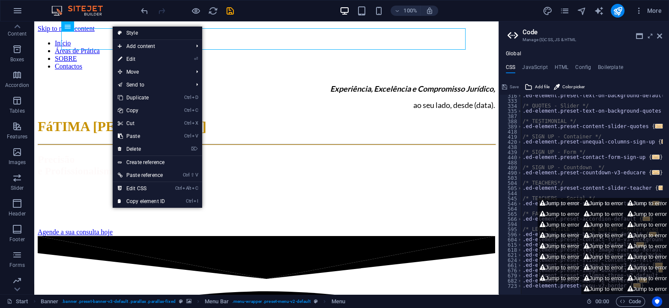
click at [134, 32] on link "Style" at bounding box center [158, 33] width 90 height 13
select select "rem"
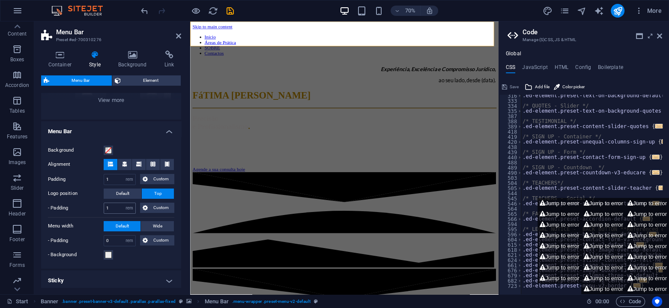
scroll to position [143, 0]
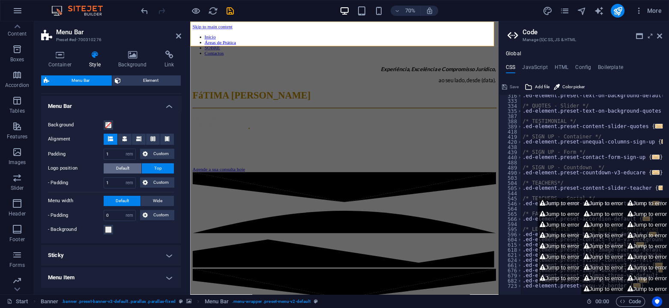
click at [129, 171] on span "Default" at bounding box center [122, 168] width 13 height 10
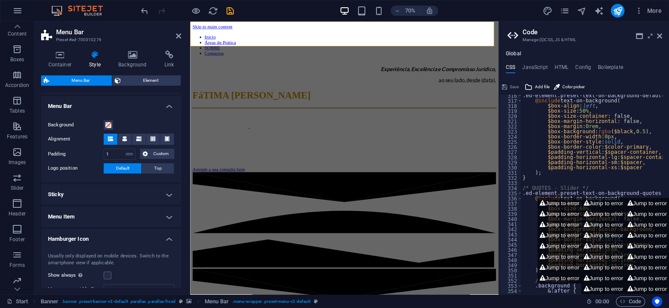
scroll to position [356, 0]
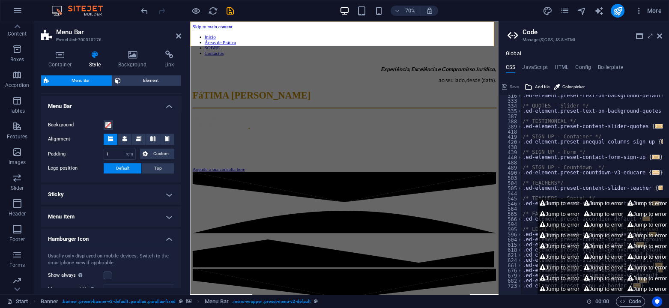
click at [129, 171] on span "Default" at bounding box center [122, 168] width 13 height 10
click at [165, 163] on button "Top" at bounding box center [158, 168] width 32 height 10
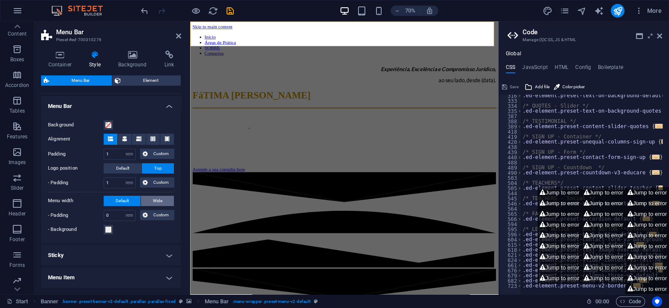
click at [160, 202] on span "Wide" at bounding box center [157, 201] width 9 height 10
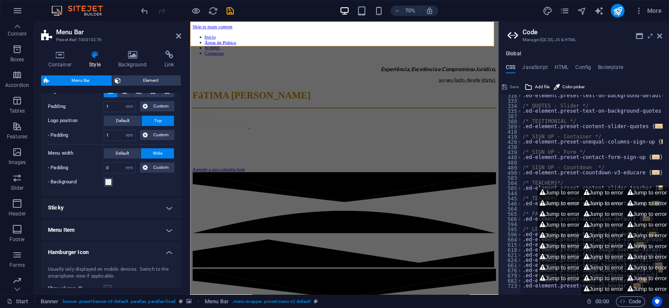
click at [91, 221] on ul "Menu Bar Background Alignment Padding 1 px rem % vh vw Custom Custom 1 px rem %…" at bounding box center [111, 245] width 140 height 395
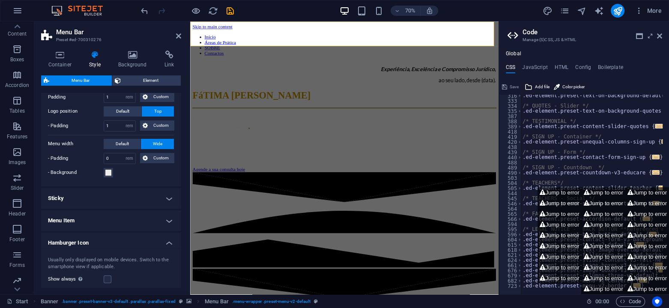
click at [99, 195] on h4 "Sticky" at bounding box center [111, 198] width 140 height 21
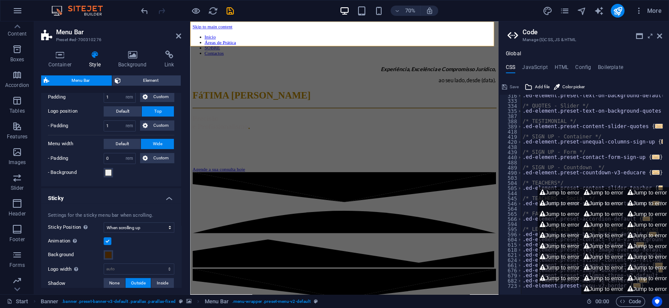
scroll to position [257, 0]
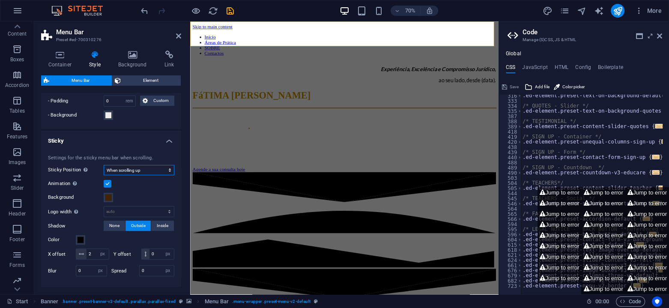
click at [151, 168] on select "Off Instant After menu After banner When scrolling up" at bounding box center [139, 170] width 71 height 10
click at [106, 139] on h4 "Sticky" at bounding box center [111, 138] width 140 height 15
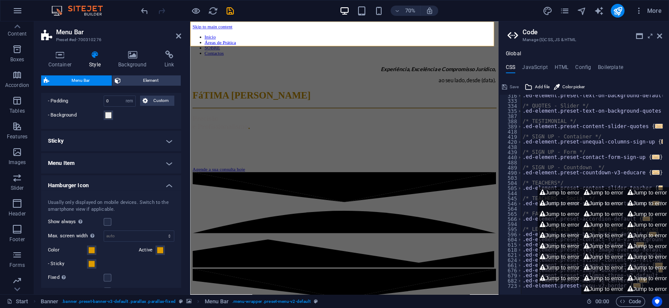
click at [166, 140] on h4 "Sticky" at bounding box center [111, 141] width 140 height 21
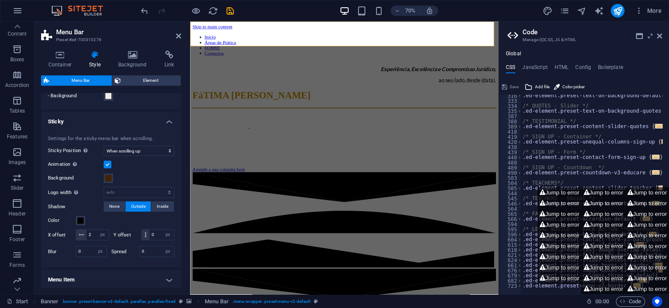
scroll to position [285, 0]
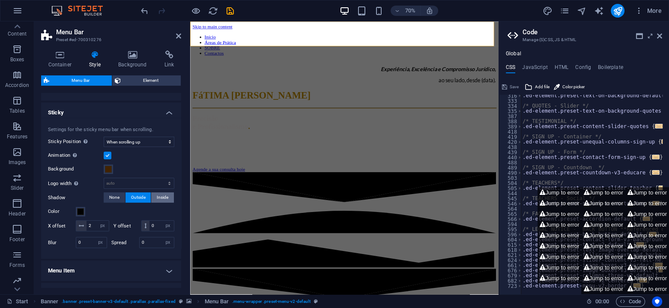
click at [160, 193] on span "Inside" at bounding box center [163, 197] width 12 height 10
click at [137, 194] on span "Outside" at bounding box center [138, 197] width 15 height 10
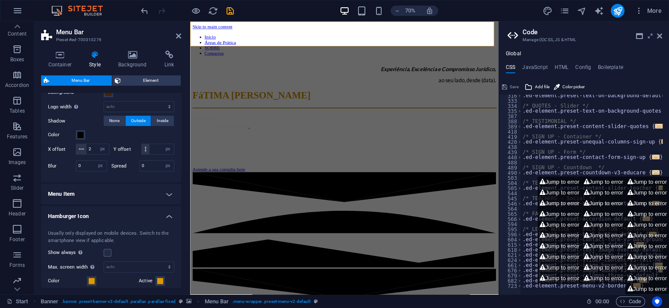
scroll to position [371, 0]
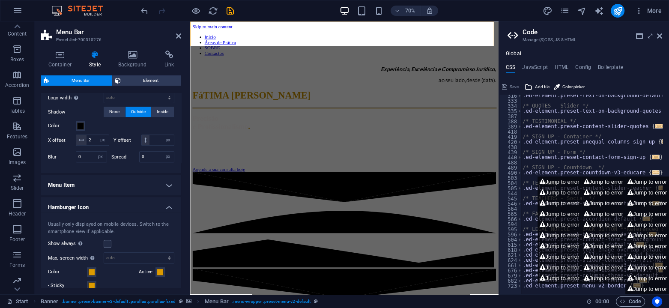
click at [169, 191] on h4 "Menu Item" at bounding box center [111, 185] width 140 height 21
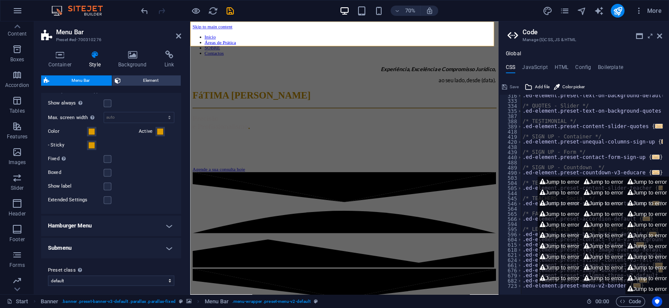
scroll to position [746, 0]
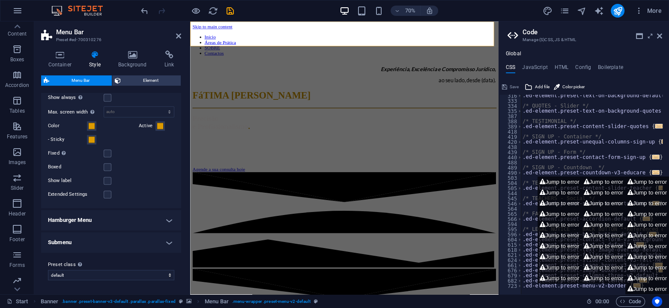
click at [165, 222] on h4 "Hamburger Menu" at bounding box center [111, 220] width 140 height 21
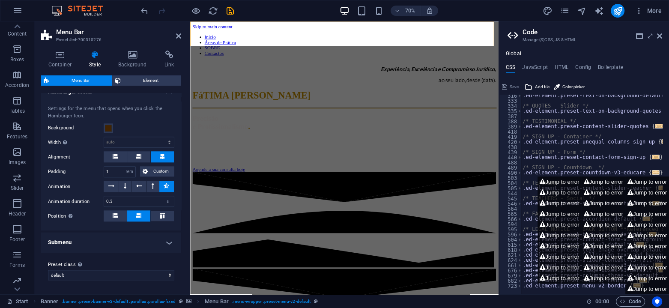
scroll to position [873, 0]
click at [159, 235] on h4 "Submenu" at bounding box center [111, 242] width 140 height 21
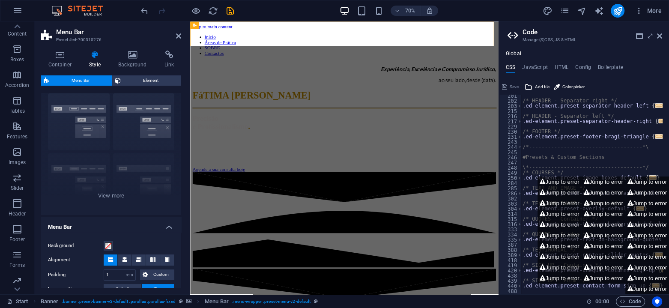
scroll to position [48, 0]
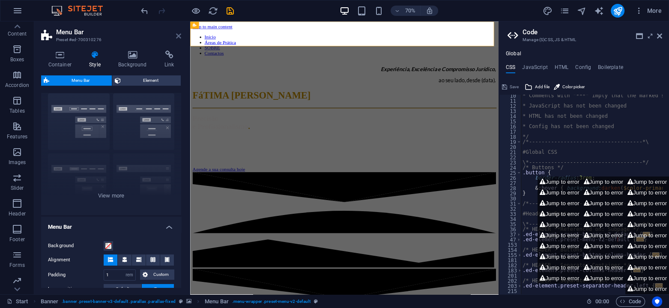
drag, startPoint x: 182, startPoint y: 31, endPoint x: 176, endPoint y: 33, distance: 6.4
click at [179, 31] on aside "Menu Bar Preset #ed-700310276 Container Style Background Link Size Height Defau…" at bounding box center [112, 157] width 156 height 273
drag, startPoint x: 176, startPoint y: 34, endPoint x: 147, endPoint y: 31, distance: 28.9
click at [176, 34] on icon at bounding box center [178, 36] width 5 height 7
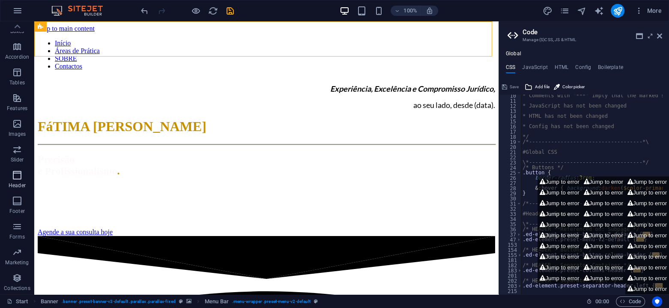
scroll to position [55, 0]
click at [16, 180] on icon "button" at bounding box center [17, 181] width 10 height 10
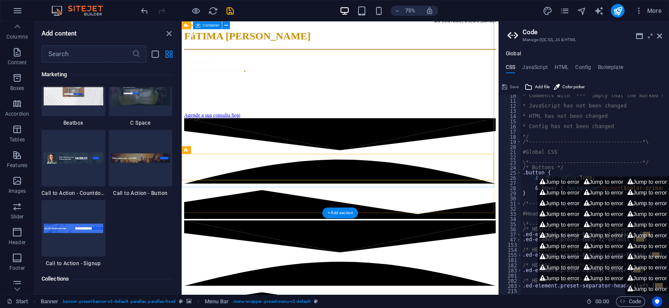
scroll to position [0, 0]
